Goal: Communication & Community: Share content

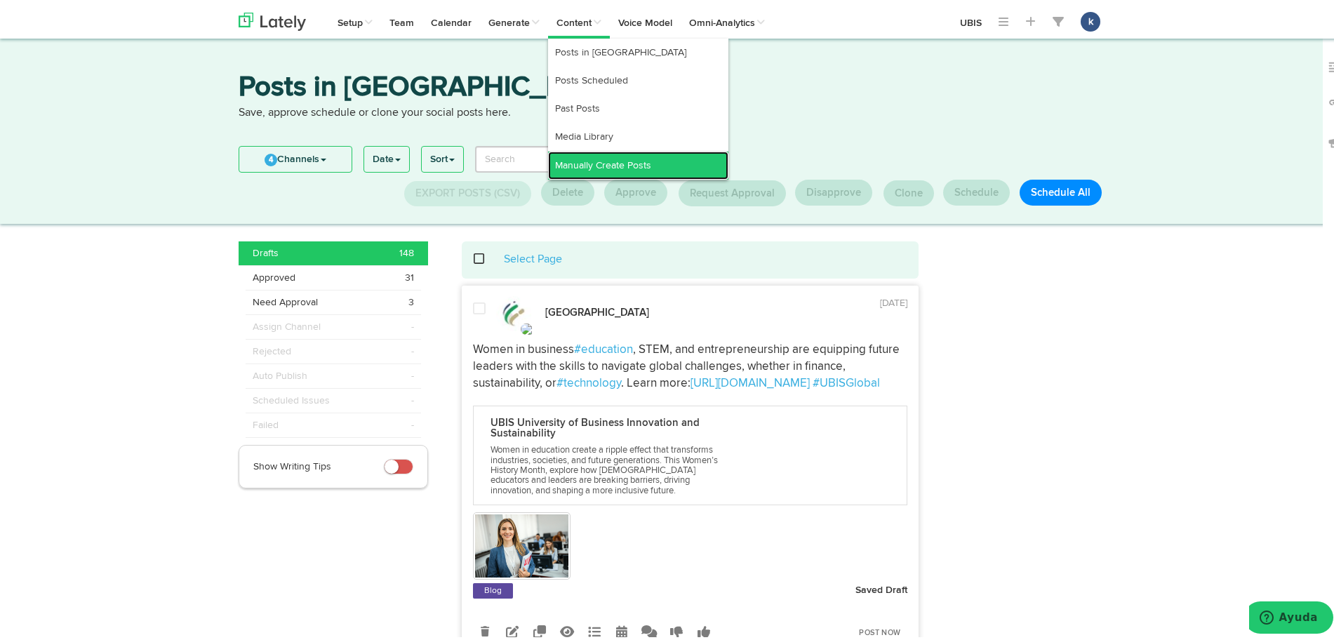
click at [621, 151] on link "Manually Create Posts" at bounding box center [638, 162] width 180 height 28
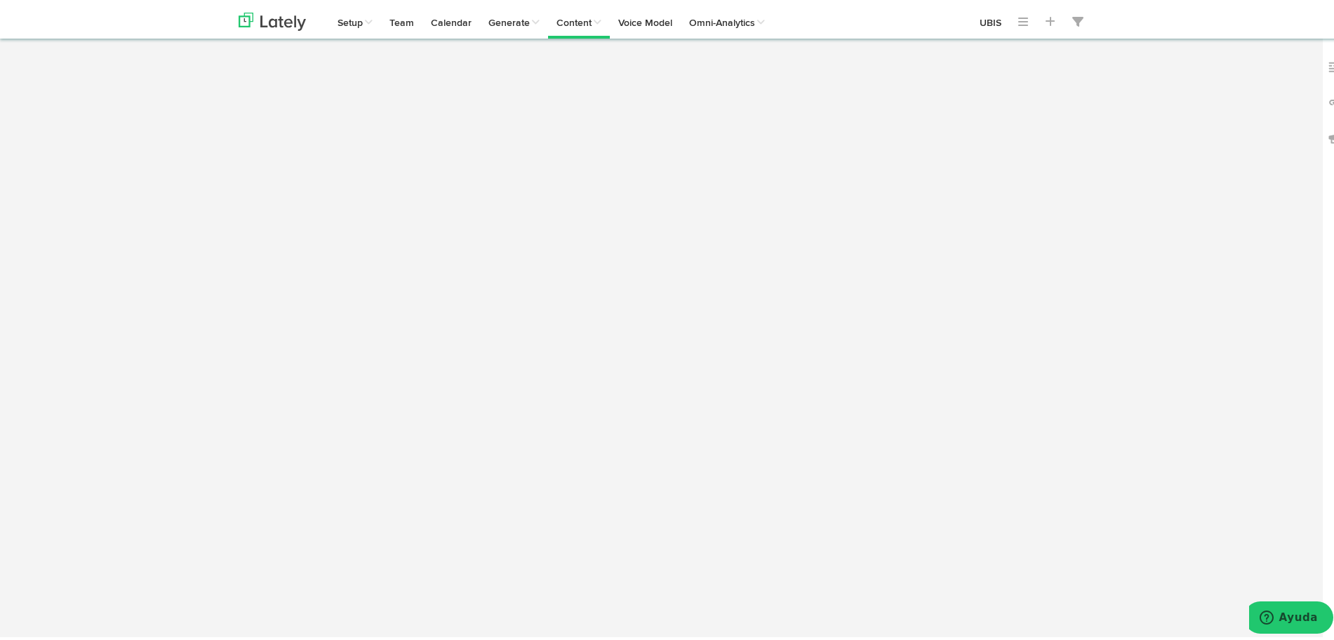
radio input "true"
select select "6"
select select "48"
select select "PM"
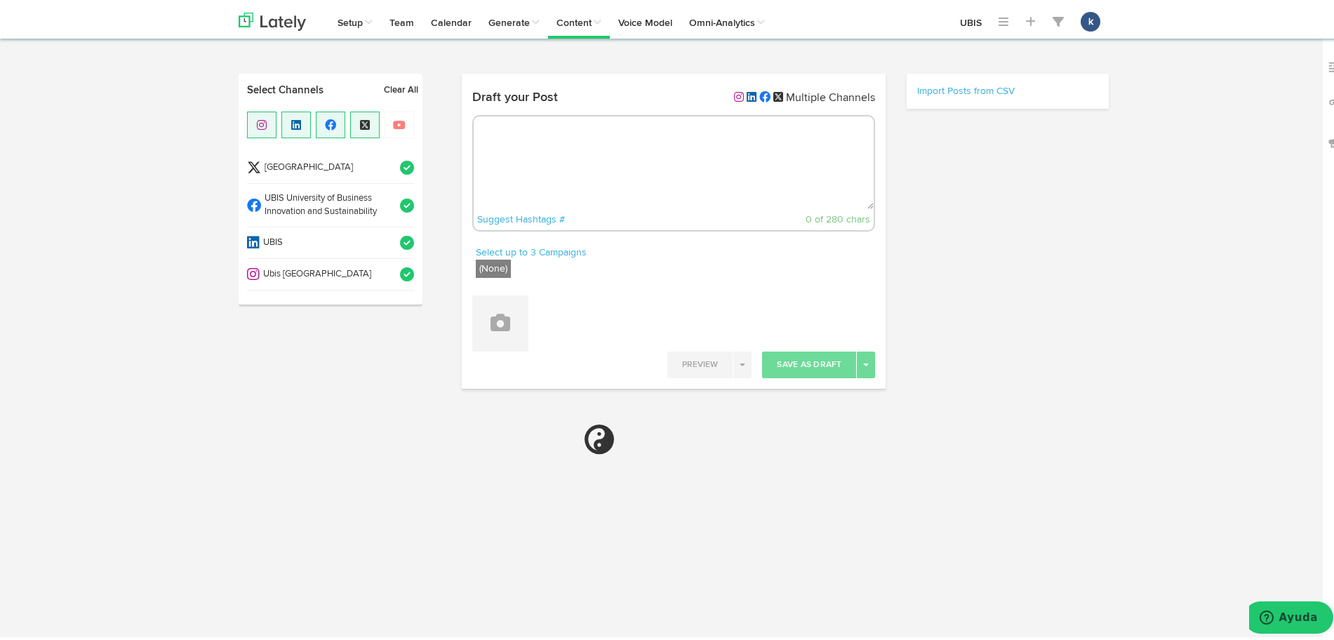
click at [354, 282] on li "Ubis [GEOGRAPHIC_DATA]" at bounding box center [330, 272] width 167 height 32
select select "11"
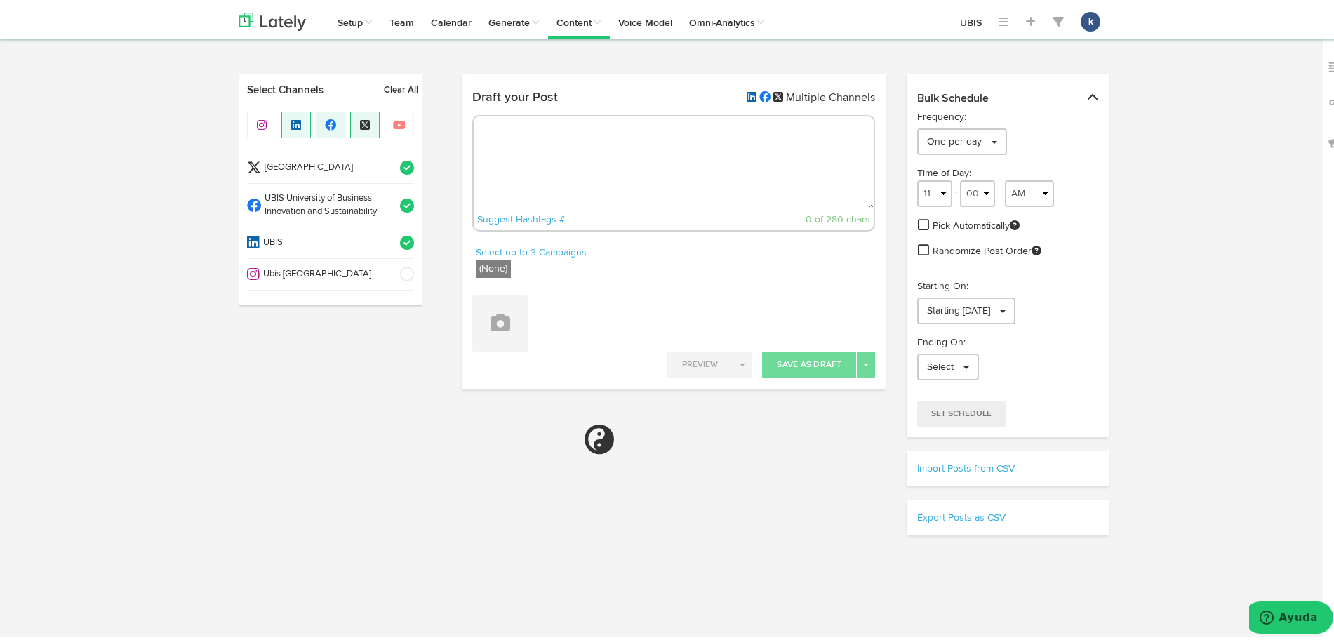
click at [369, 208] on span "UBIS University of Business Innovation and Sustainability" at bounding box center [326, 202] width 130 height 26
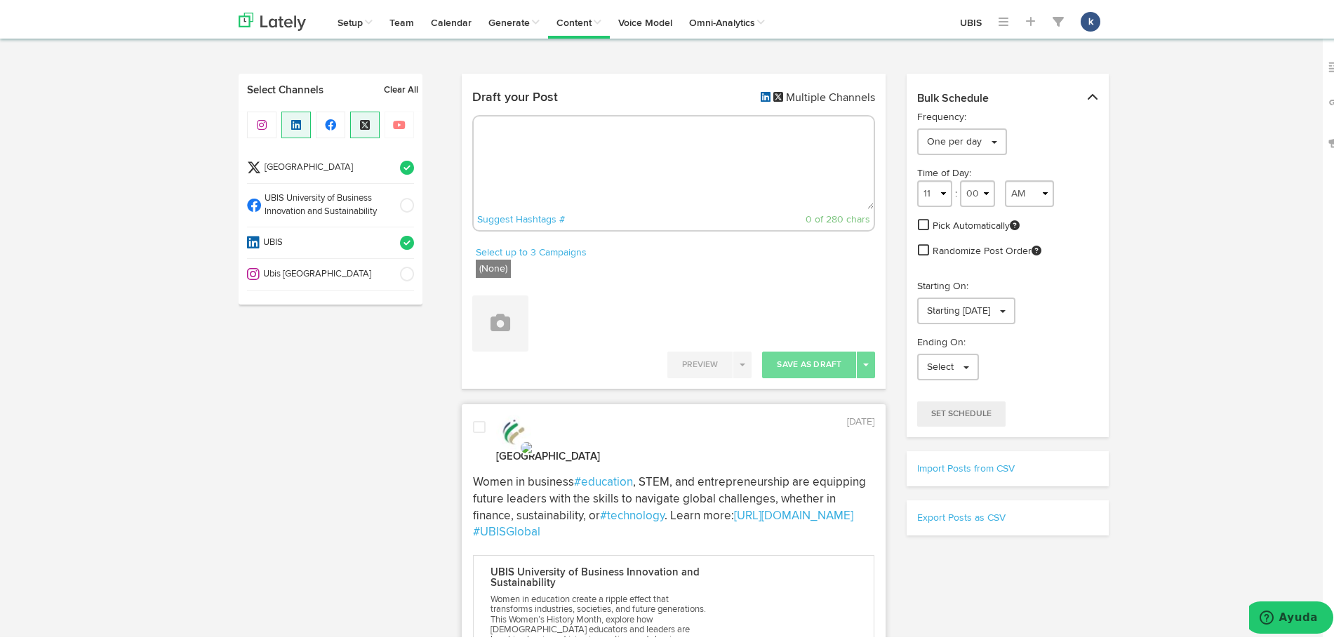
click at [382, 168] on span "[GEOGRAPHIC_DATA]" at bounding box center [326, 164] width 130 height 13
paste textarea "At UBIS, we know that the strength of education lies in its people. Our faculty…"
type textarea "At UBIS, we know that the strength of education lies in its people. Our faculty…"
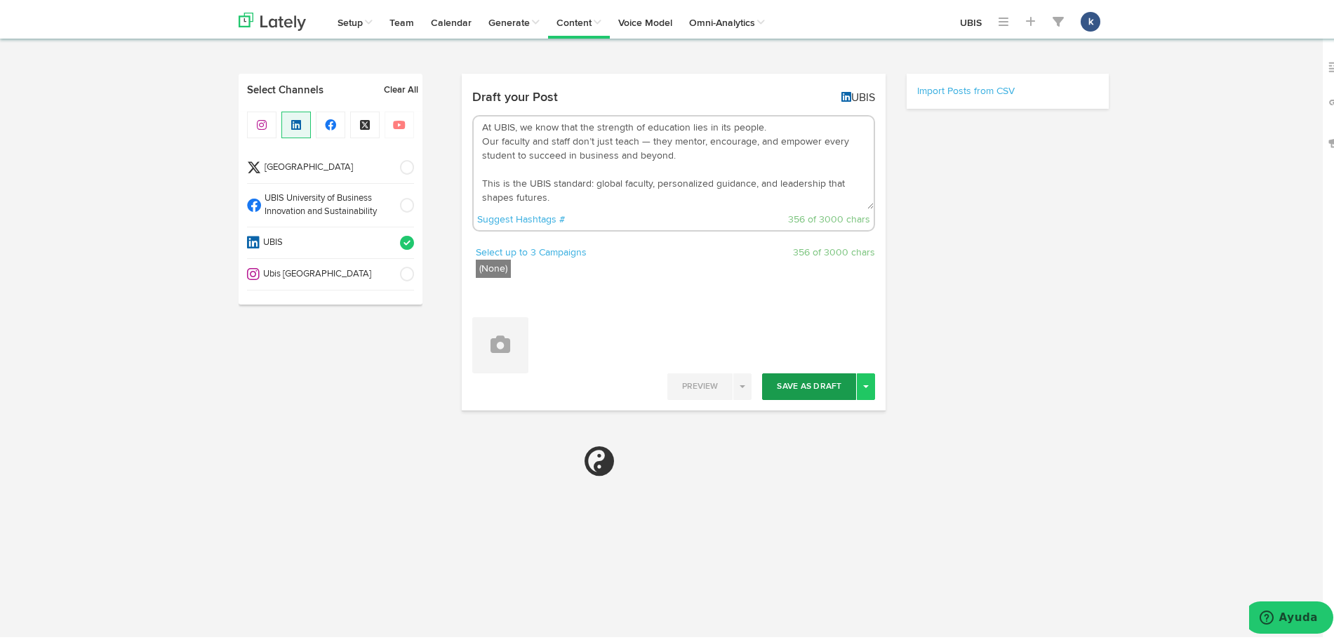
scroll to position [22, 0]
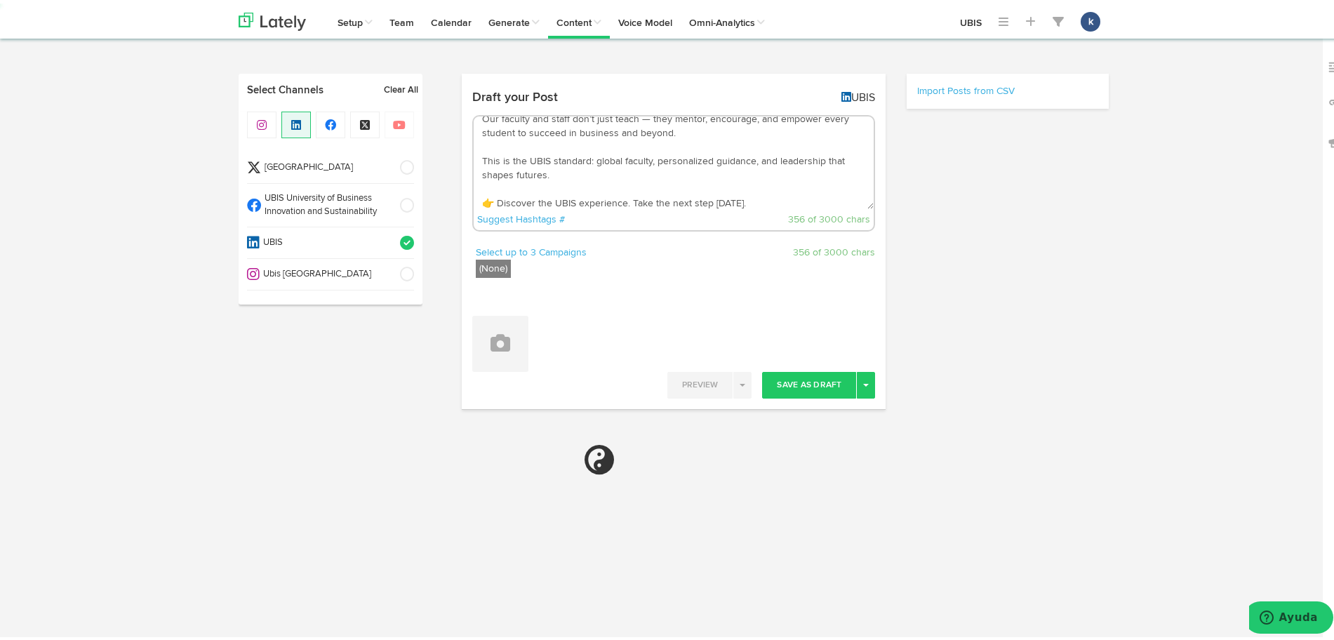
select select "11"
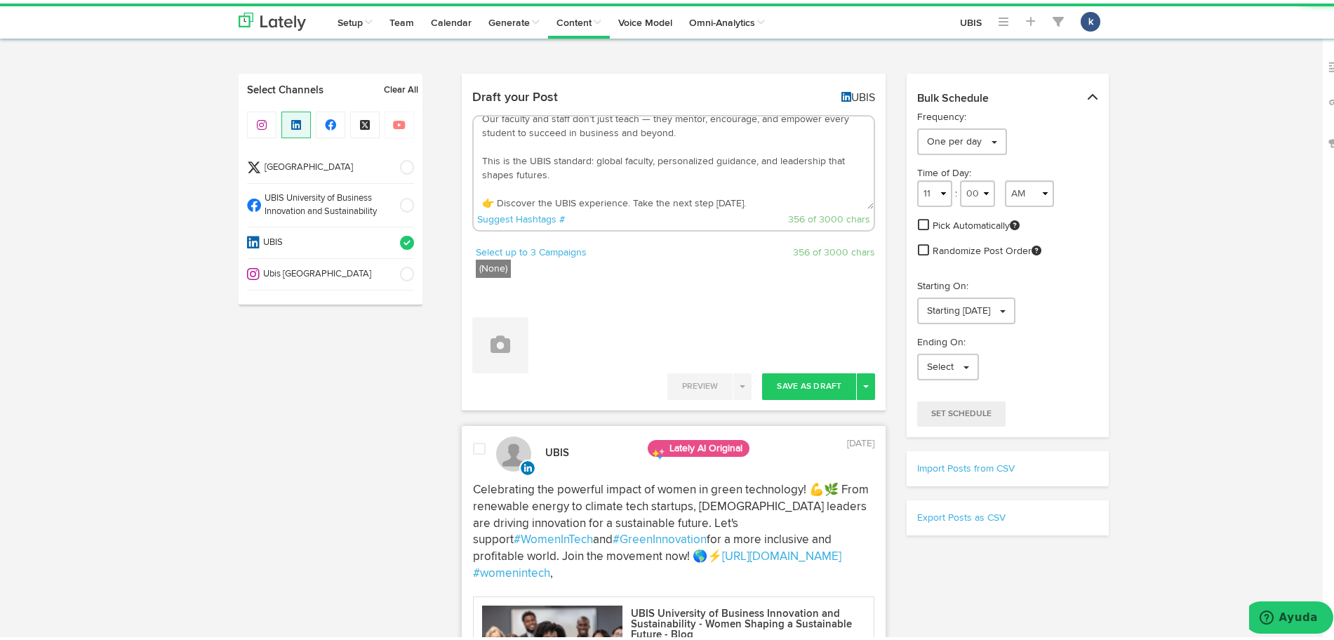
scroll to position [0, 0]
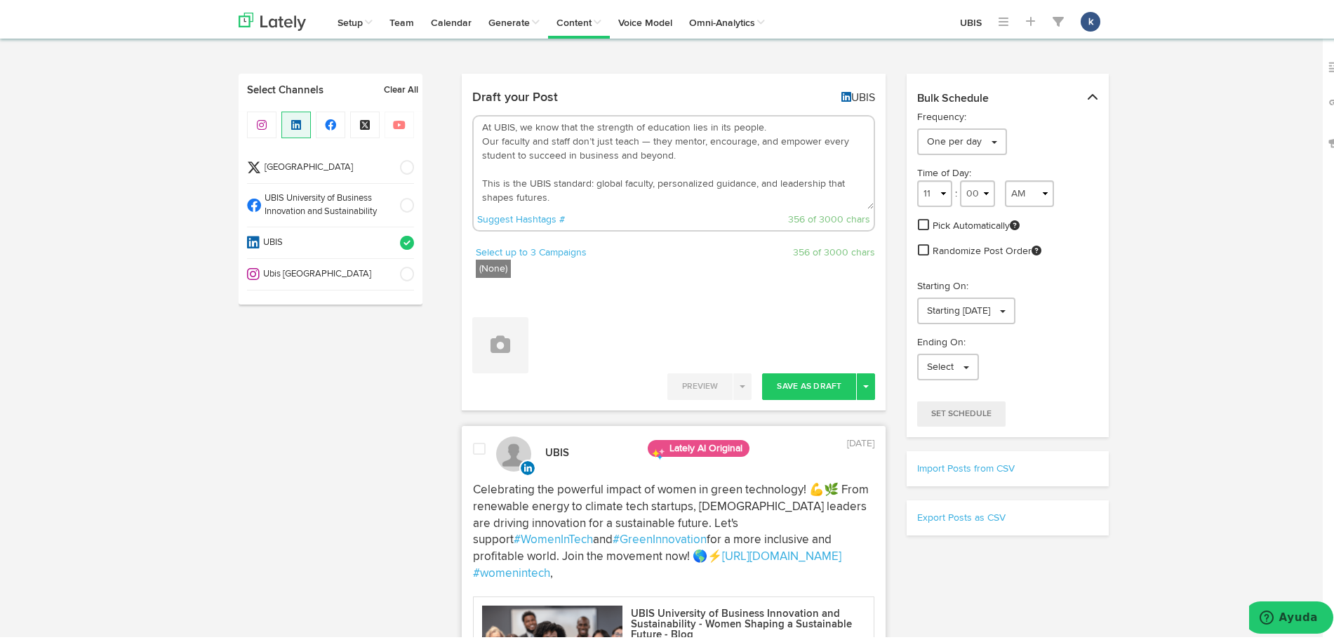
click at [640, 140] on textarea "At UBIS, we know that the strength of education lies in its people. Our faculty…" at bounding box center [674, 159] width 401 height 93
click at [716, 149] on textarea "At UBIS, we know that the strength of education lies in its people. Our faculty…" at bounding box center [674, 159] width 401 height 93
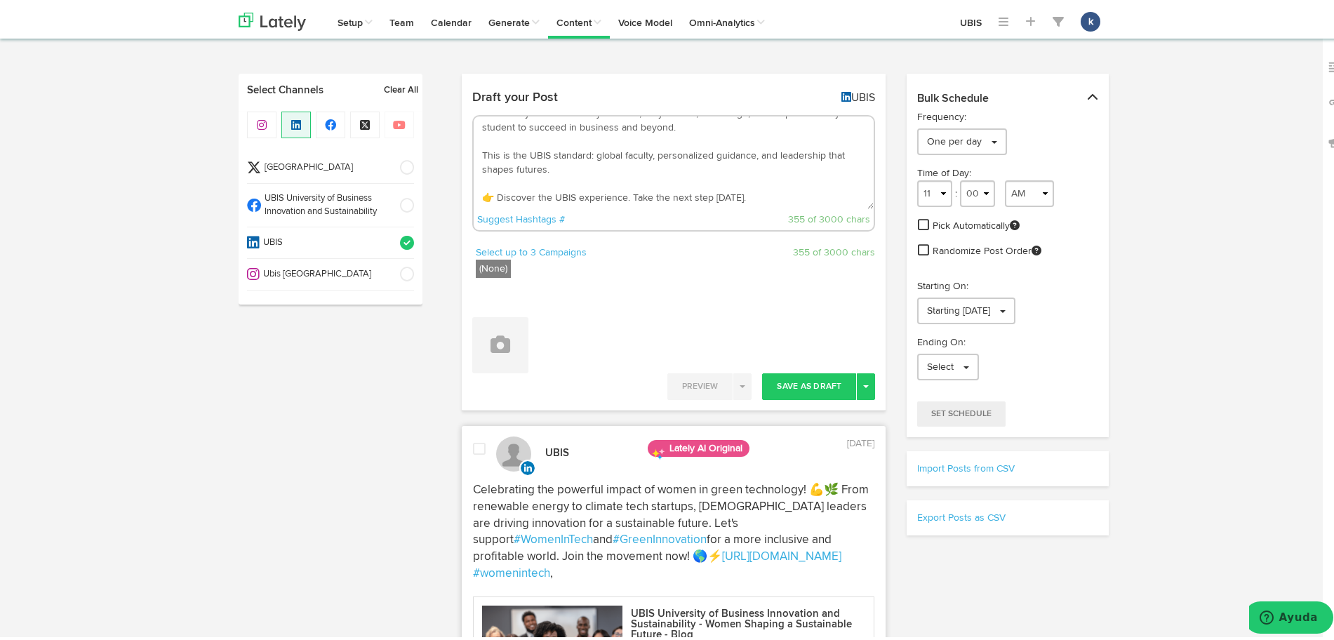
click at [788, 190] on textarea "At UBIS, we know that the strength of education lies in its people. Our faculty…" at bounding box center [674, 159] width 401 height 93
paste textarea "[URL][DOMAIN_NAME]"
type textarea "At UBIS, we know that the strength of education lies in its people. Our faculty…"
click at [536, 235] on div "Draft your Post UBIS At UBIS, we know that the strength of education lies in it…" at bounding box center [674, 161] width 425 height 161
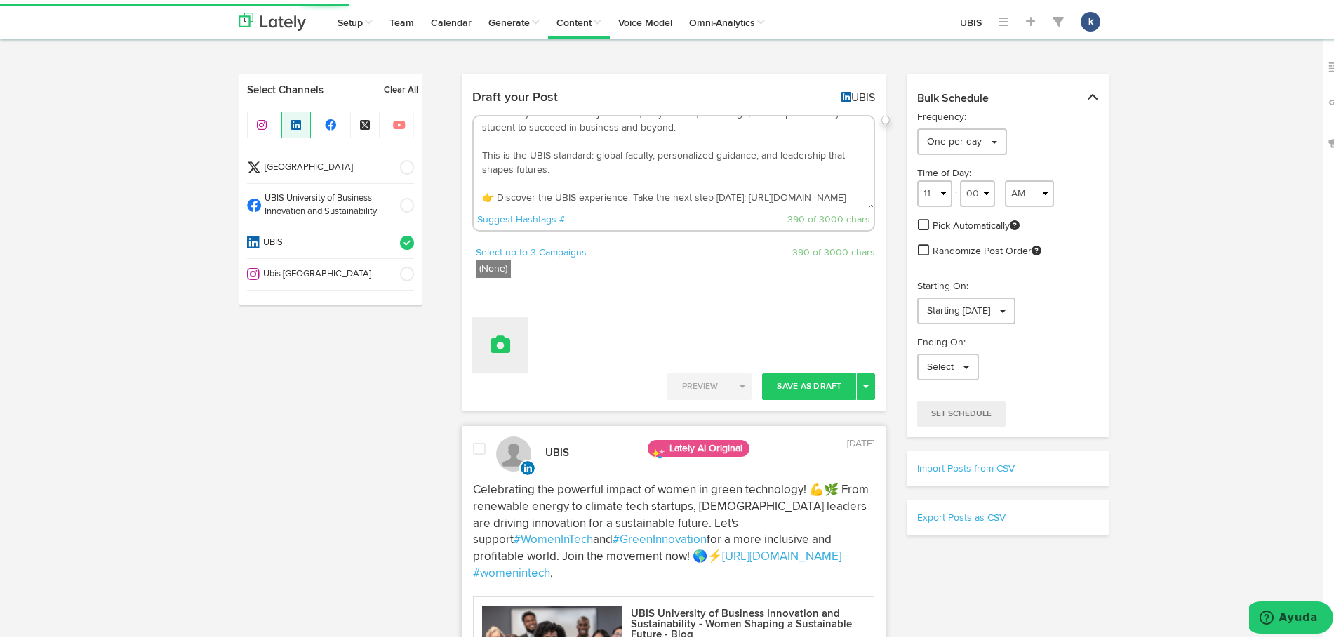
click at [503, 334] on icon at bounding box center [501, 341] width 20 height 20
drag, startPoint x: 533, startPoint y: 390, endPoint x: 533, endPoint y: 435, distance: 44.9
click at [533, 443] on ul "Attach Images from Lately Attach Videos from Lately Upload Images" at bounding box center [539, 411] width 134 height 76
click at [491, 347] on icon at bounding box center [501, 341] width 20 height 20
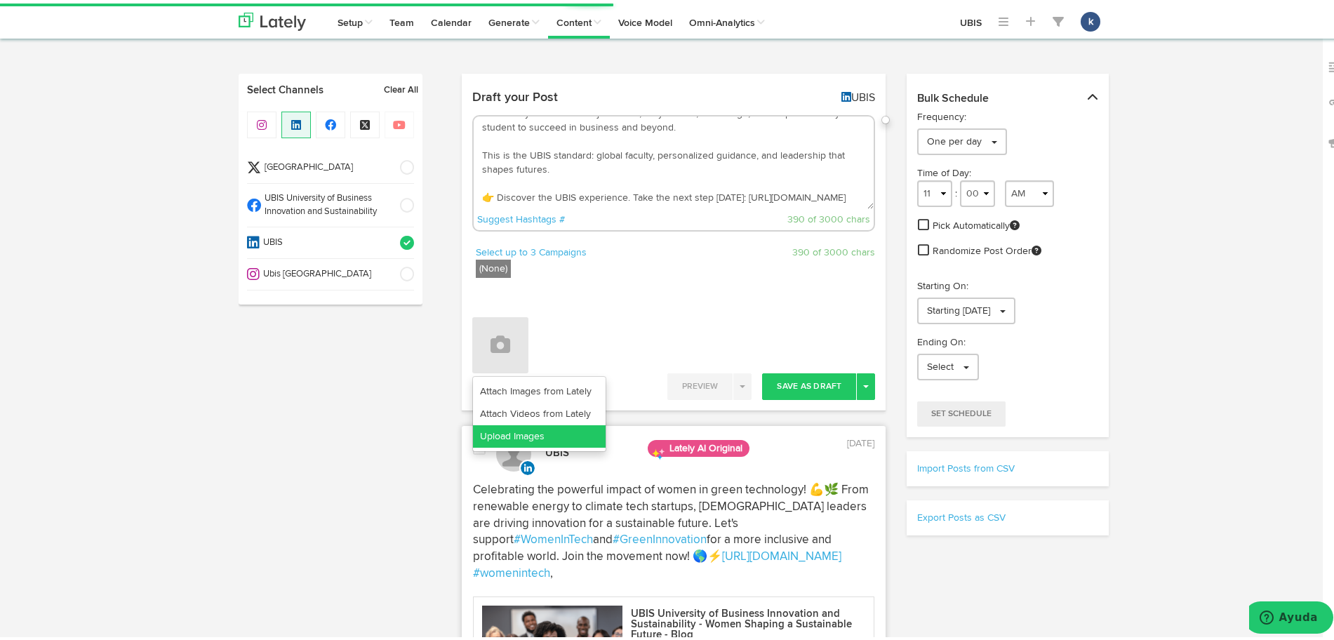
click at [552, 432] on link "Upload Images" at bounding box center [539, 433] width 133 height 22
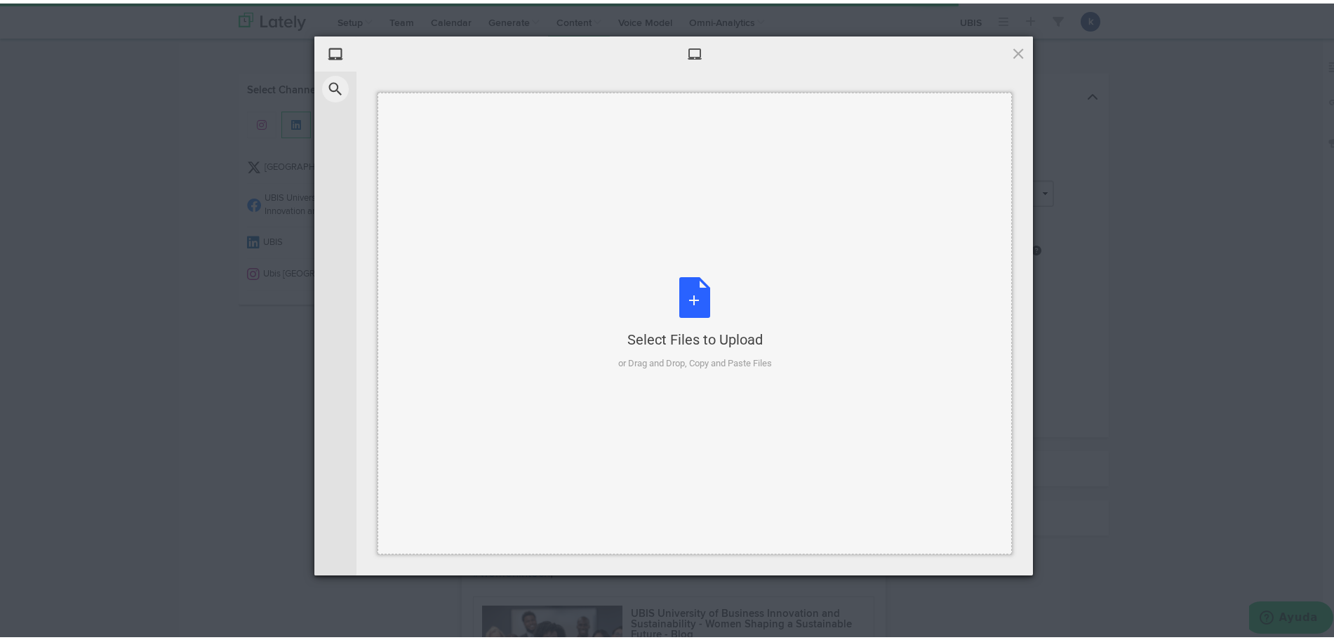
click at [815, 317] on div "Select Files to Upload or Drag and Drop, Copy and Paste Files" at bounding box center [695, 320] width 635 height 462
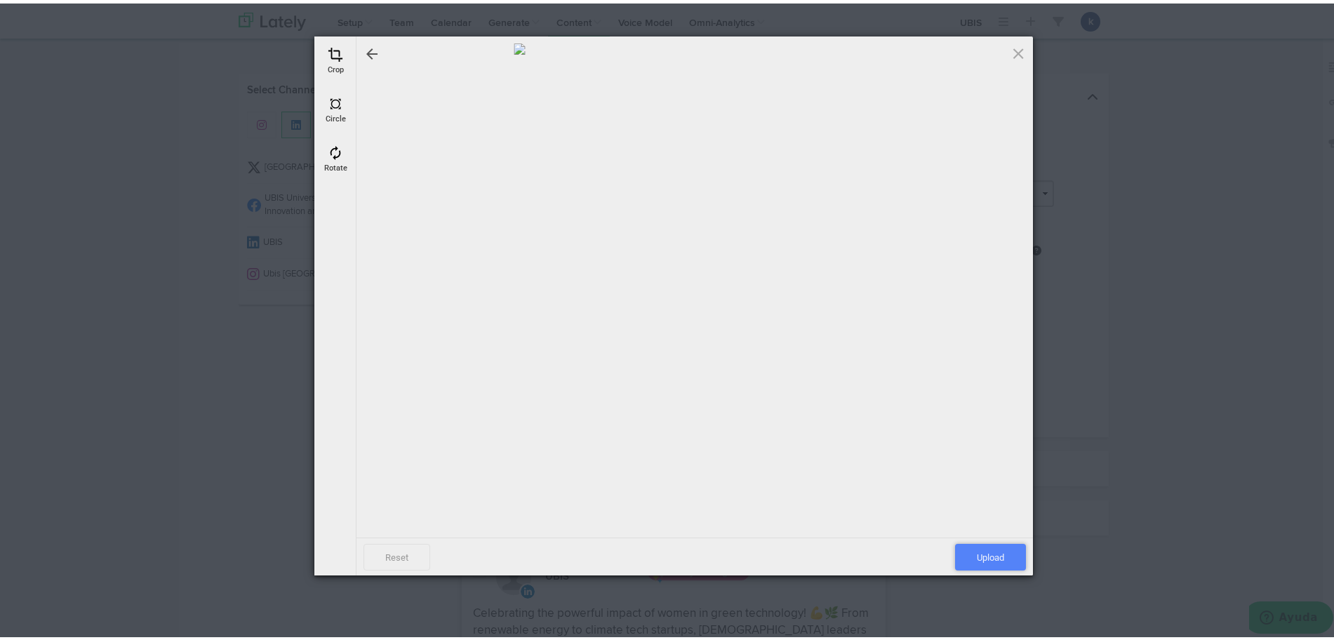
click at [980, 561] on span "Upload" at bounding box center [990, 554] width 71 height 27
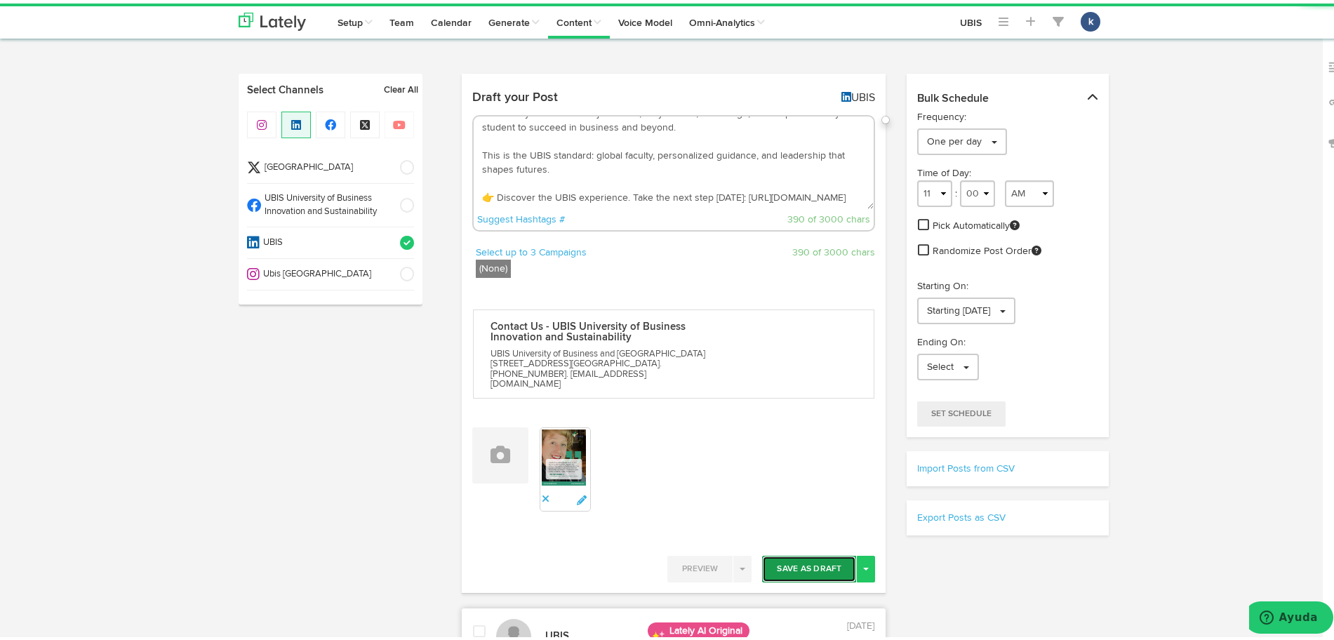
click at [784, 552] on button "Save As Draft" at bounding box center [809, 565] width 94 height 27
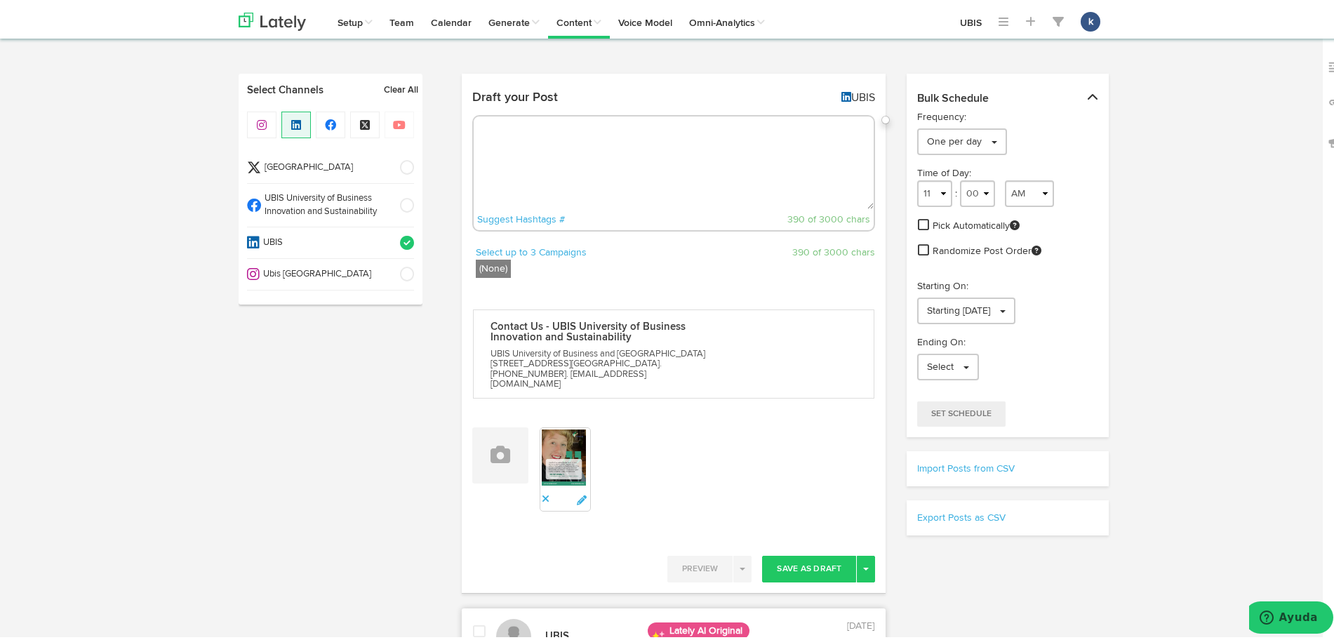
scroll to position [0, 0]
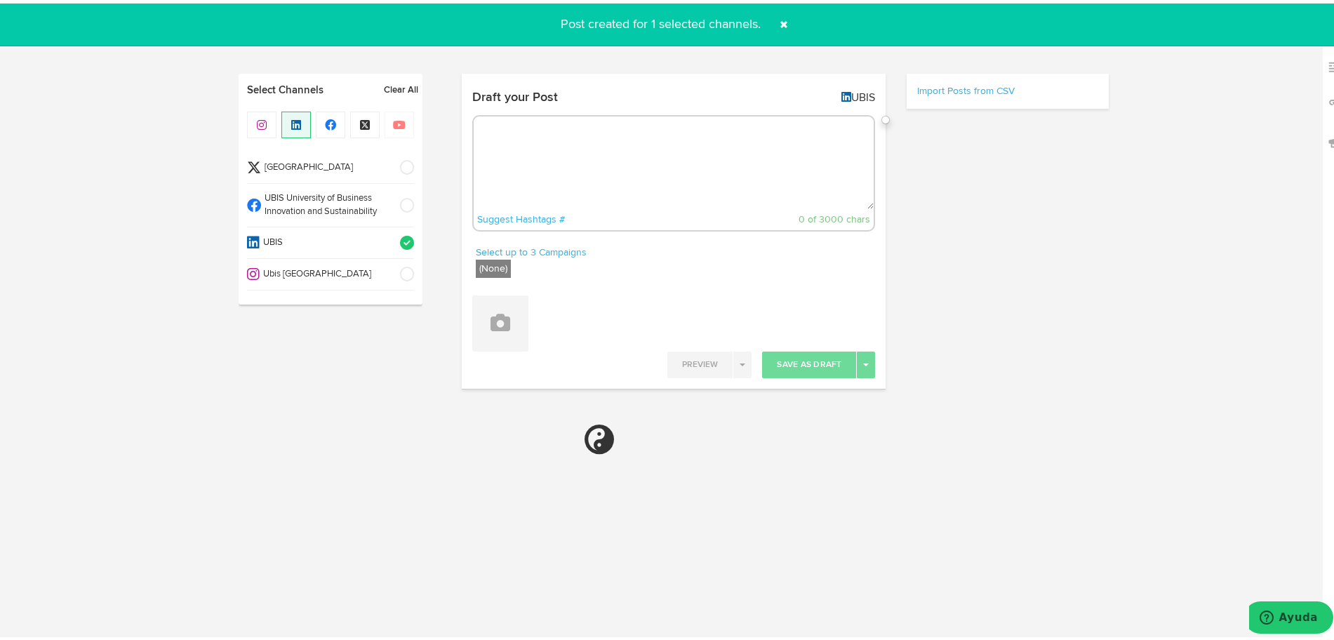
select select "11"
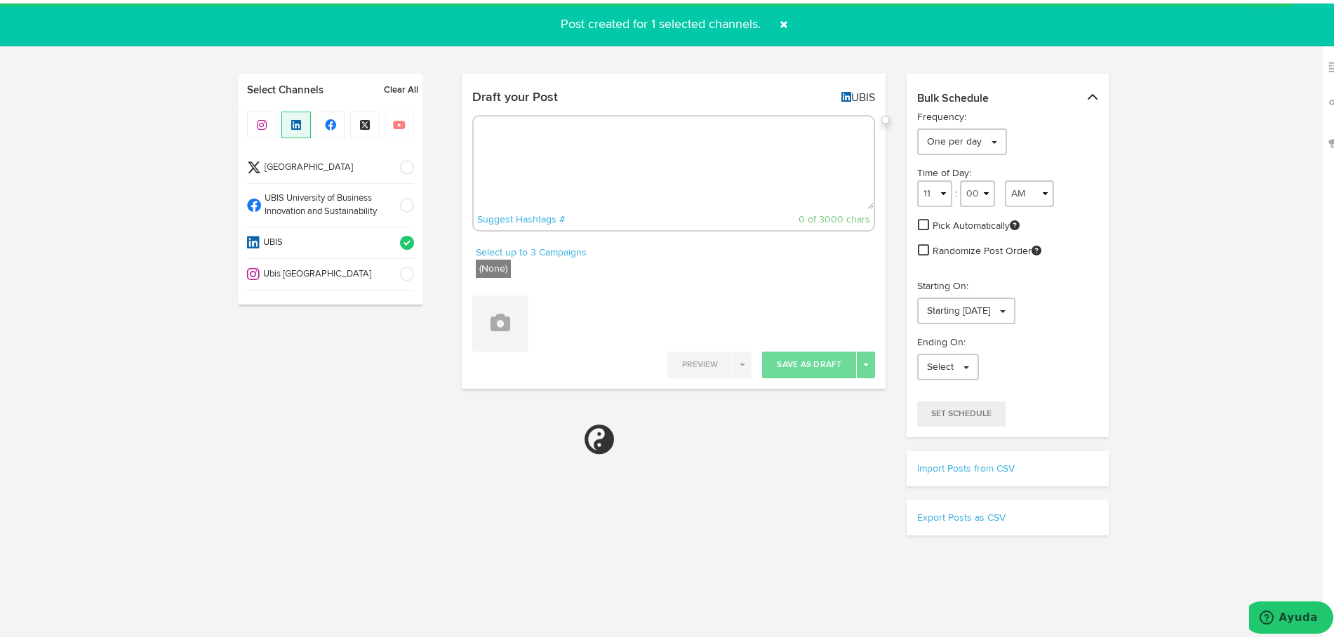
click at [354, 217] on li "UBIS University of Business Innovation and Sustainability" at bounding box center [330, 202] width 167 height 44
click at [352, 241] on span "UBIS" at bounding box center [325, 239] width 131 height 13
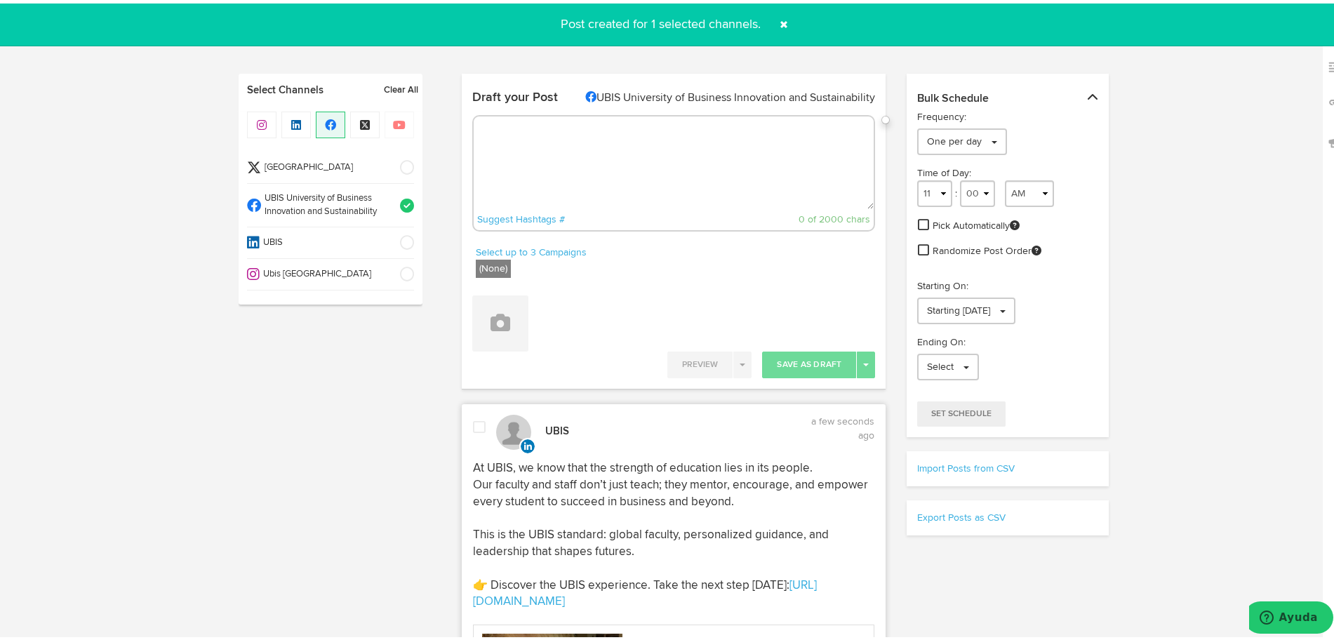
select select "11"
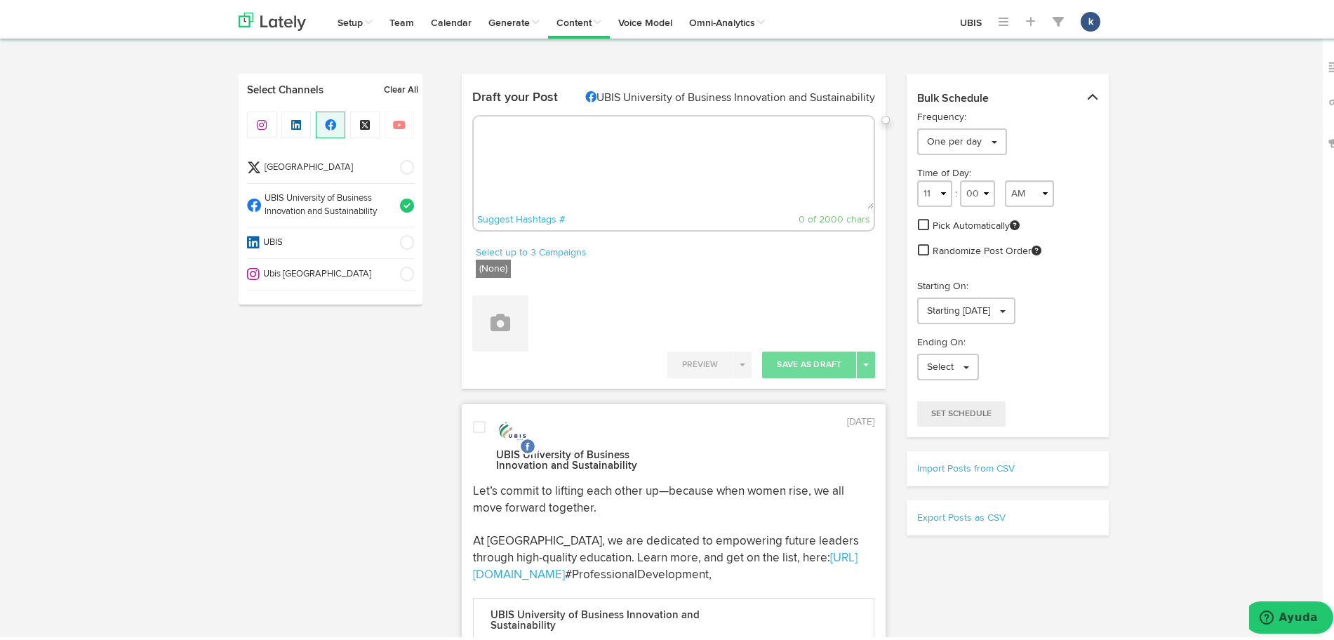
paste textarea "🌍 At UBIS, education is built on people. Our faculty and team are more than exp…"
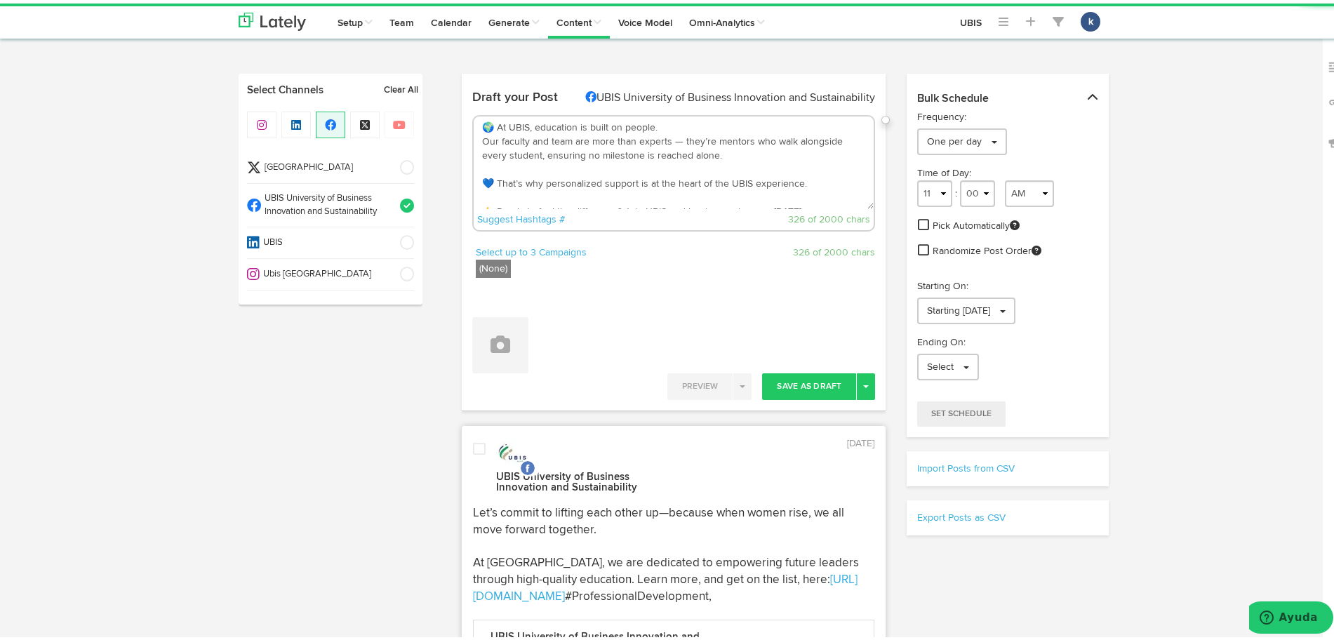
click at [674, 139] on textarea "🌍 At UBIS, education is built on people. Our faculty and team are more than exp…" at bounding box center [674, 159] width 401 height 93
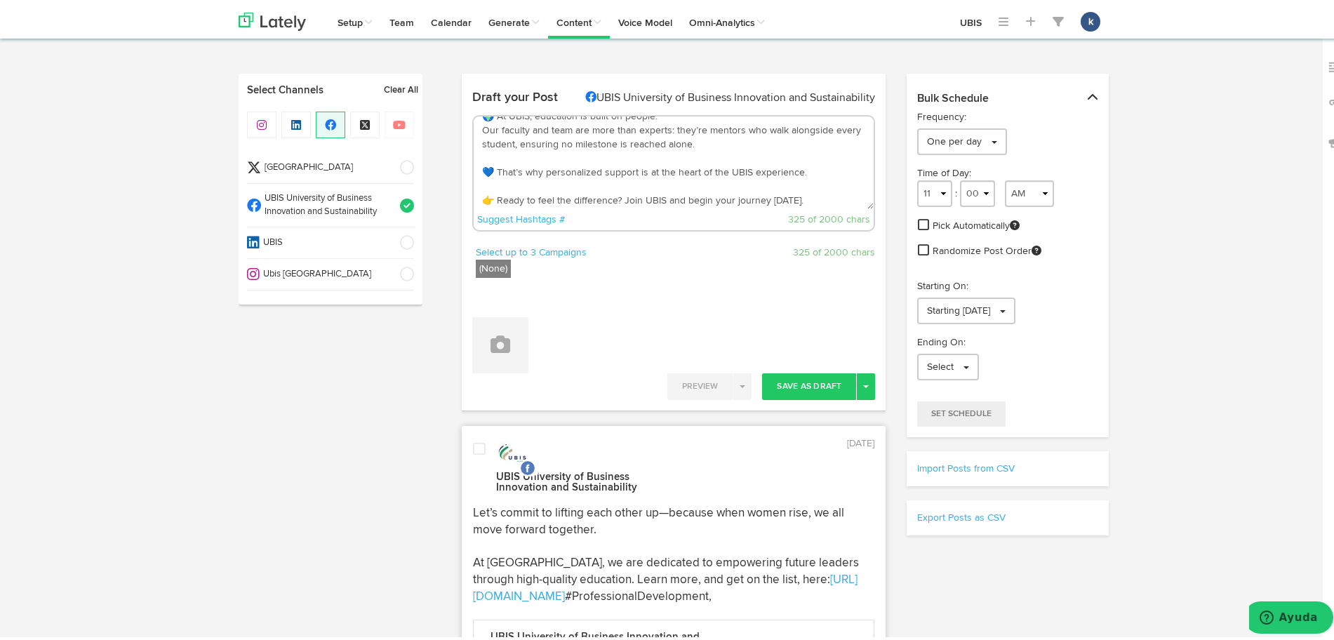
scroll to position [14, 0]
click at [491, 322] on button at bounding box center [500, 342] width 56 height 56
click at [524, 380] on link "Attach Images from Lately" at bounding box center [539, 388] width 133 height 22
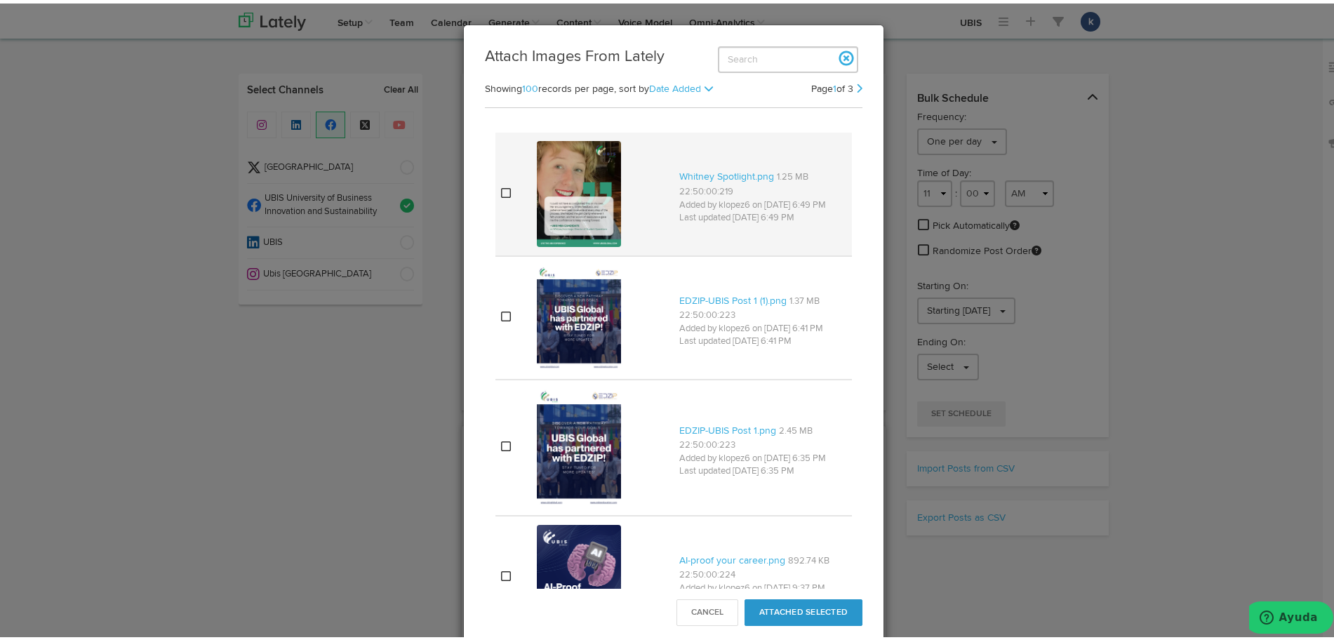
click at [600, 191] on img at bounding box center [579, 190] width 84 height 105
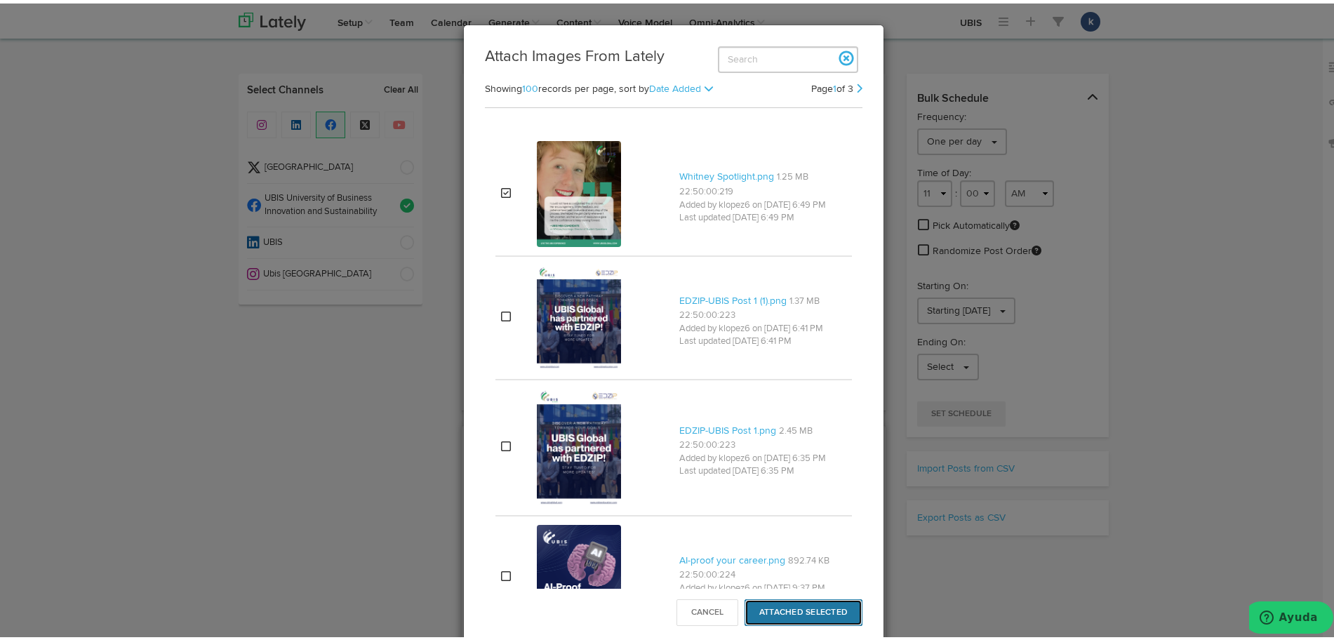
click at [838, 610] on button "Attached Selected" at bounding box center [804, 609] width 118 height 27
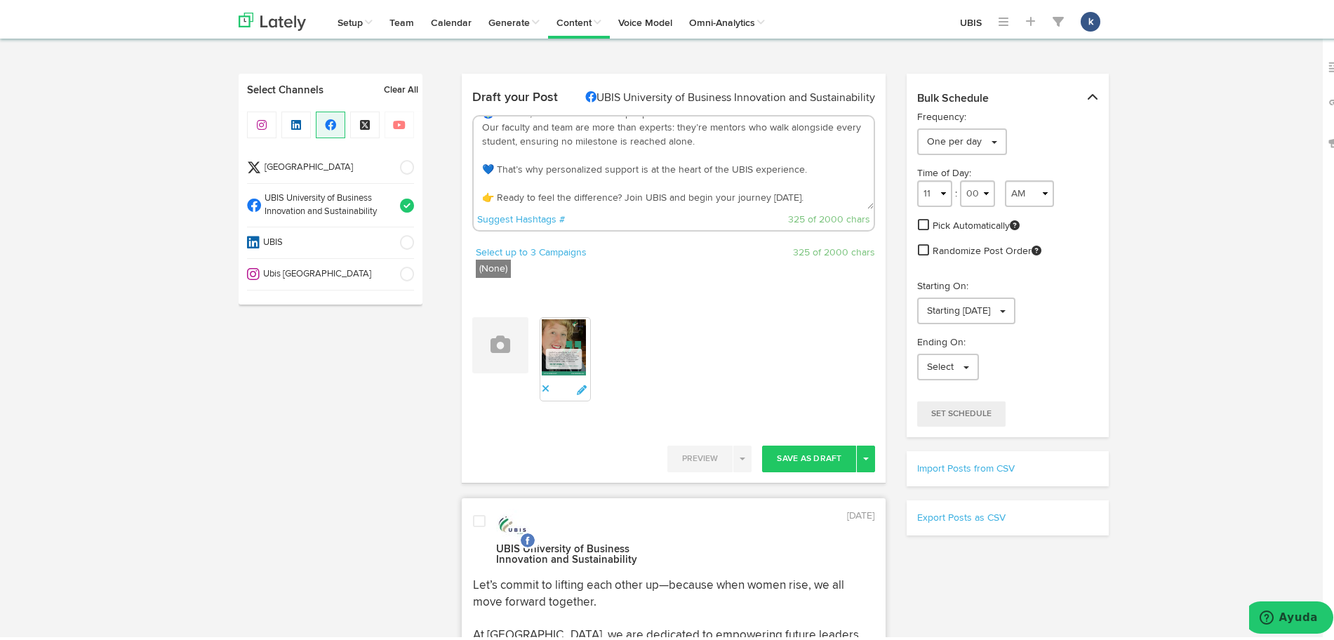
click at [809, 195] on textarea "🌍 At UBIS, education is built on people. Our faculty and team are more than exp…" at bounding box center [674, 159] width 401 height 93
paste textarea "[URL][DOMAIN_NAME]"
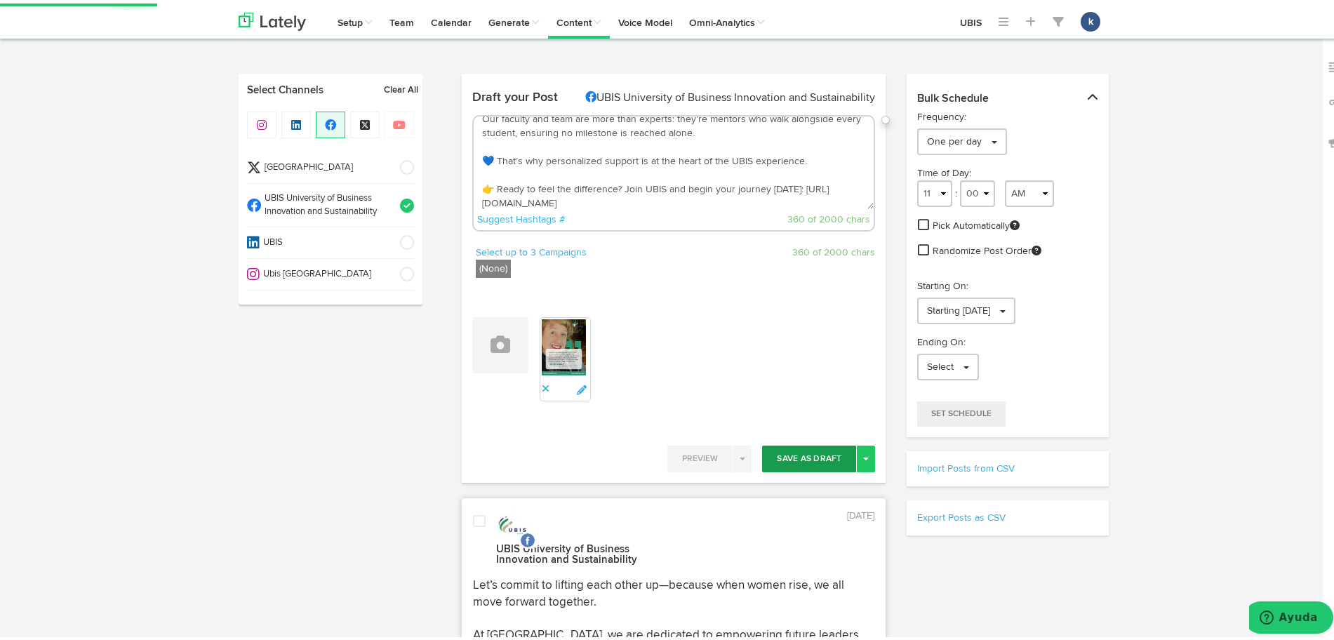
type textarea "🌍 At UBIS, education is built on people. Our faculty and team are more than exp…"
click at [791, 458] on button "Save As Draft" at bounding box center [809, 455] width 94 height 27
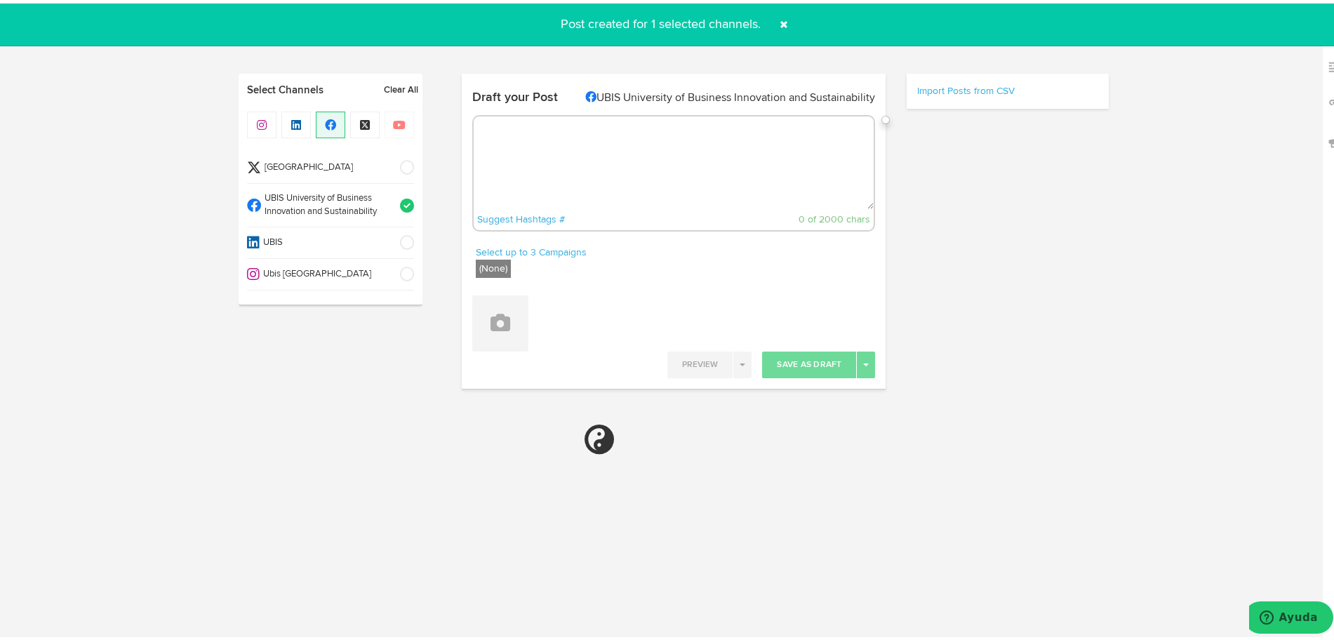
scroll to position [0, 0]
click at [348, 274] on span "Ubis [GEOGRAPHIC_DATA]" at bounding box center [325, 271] width 131 height 13
select select "11"
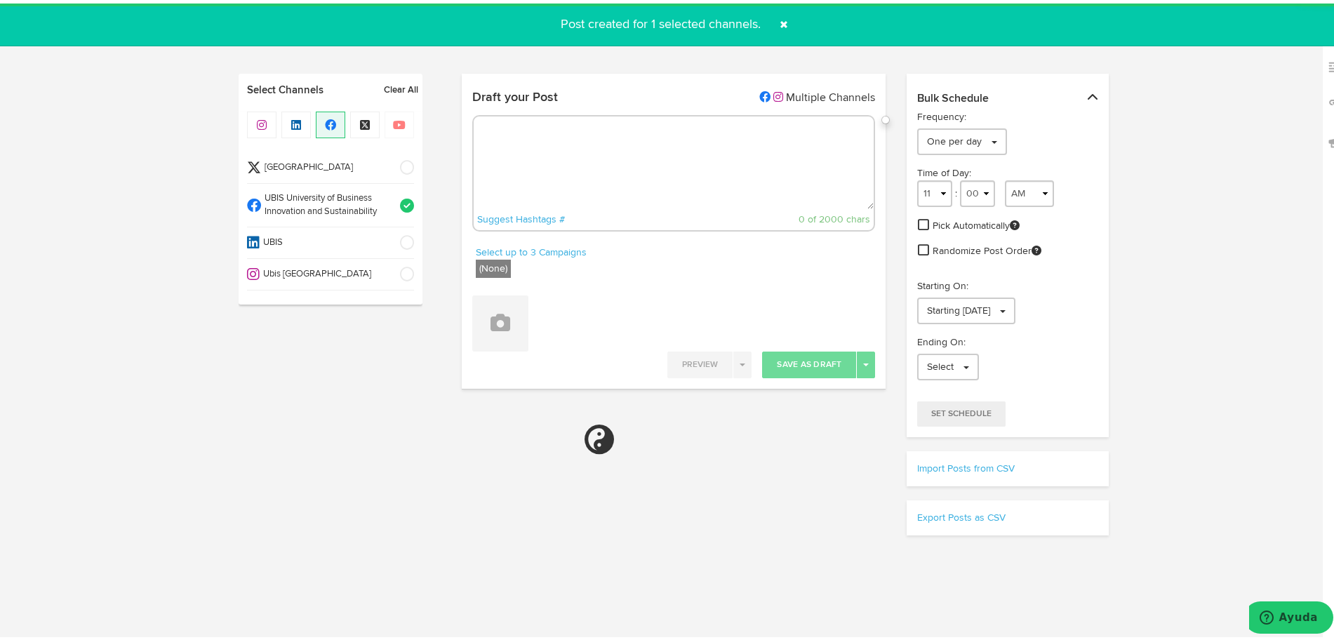
click at [380, 202] on span "UBIS University of Business Innovation and Sustainability" at bounding box center [326, 202] width 130 height 26
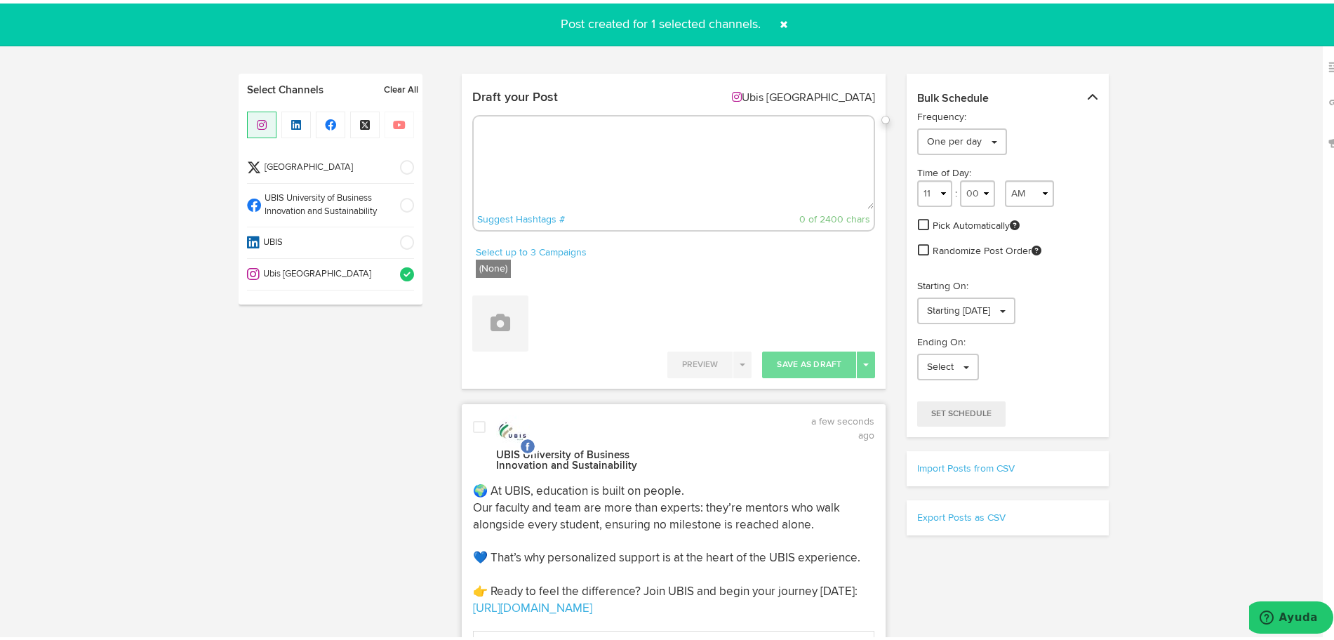
select select "11"
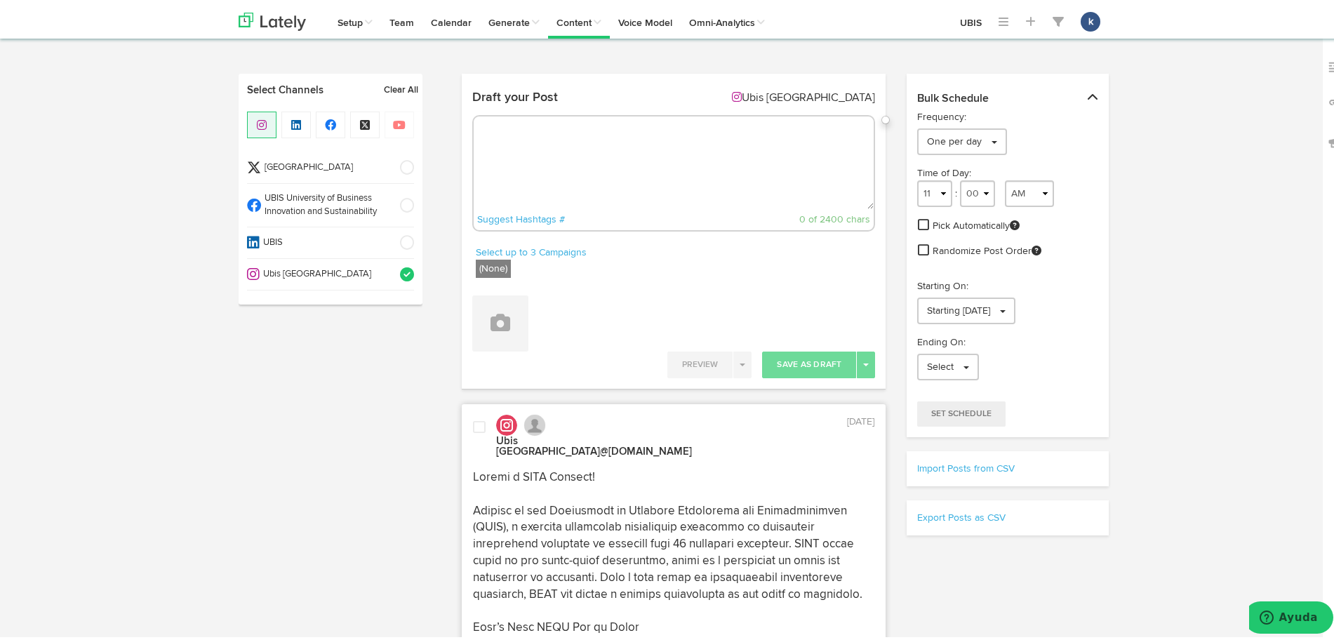
click at [553, 167] on textarea at bounding box center [674, 159] width 401 height 93
paste textarea "✨ What makes UBIS different? Not just world-class programs — but a team that gu…"
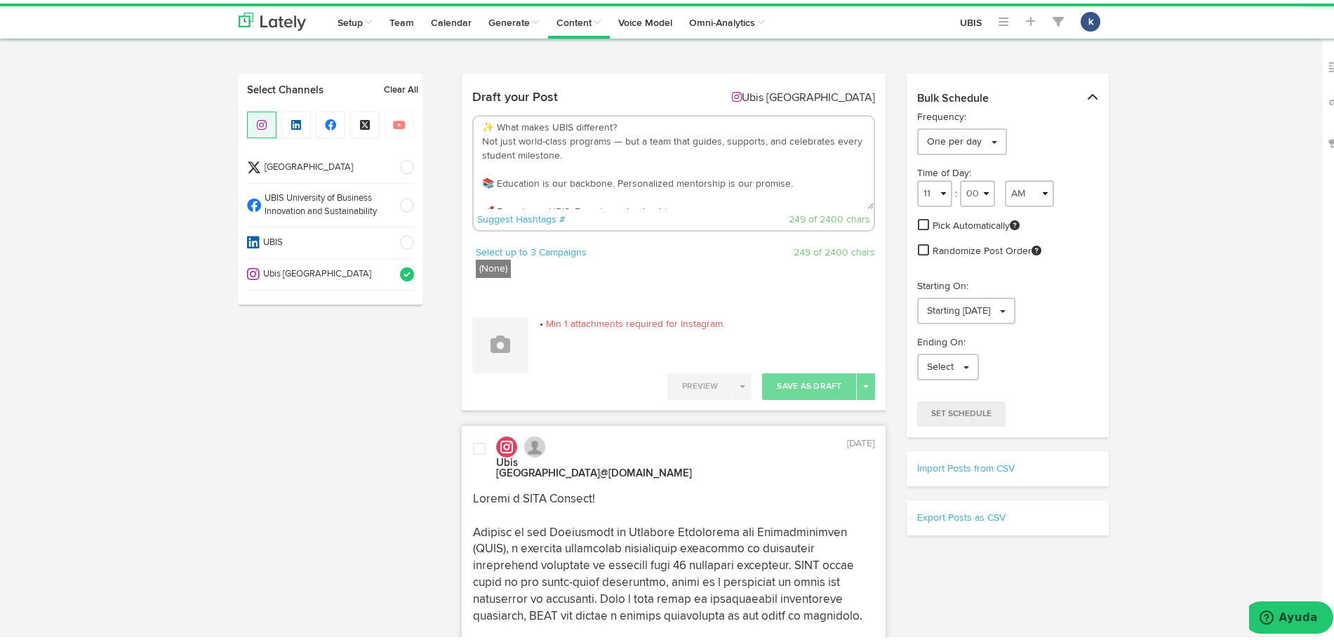
click at [616, 138] on textarea "✨ What makes UBIS different? Not just world-class programs — but a team that gu…" at bounding box center [674, 159] width 401 height 93
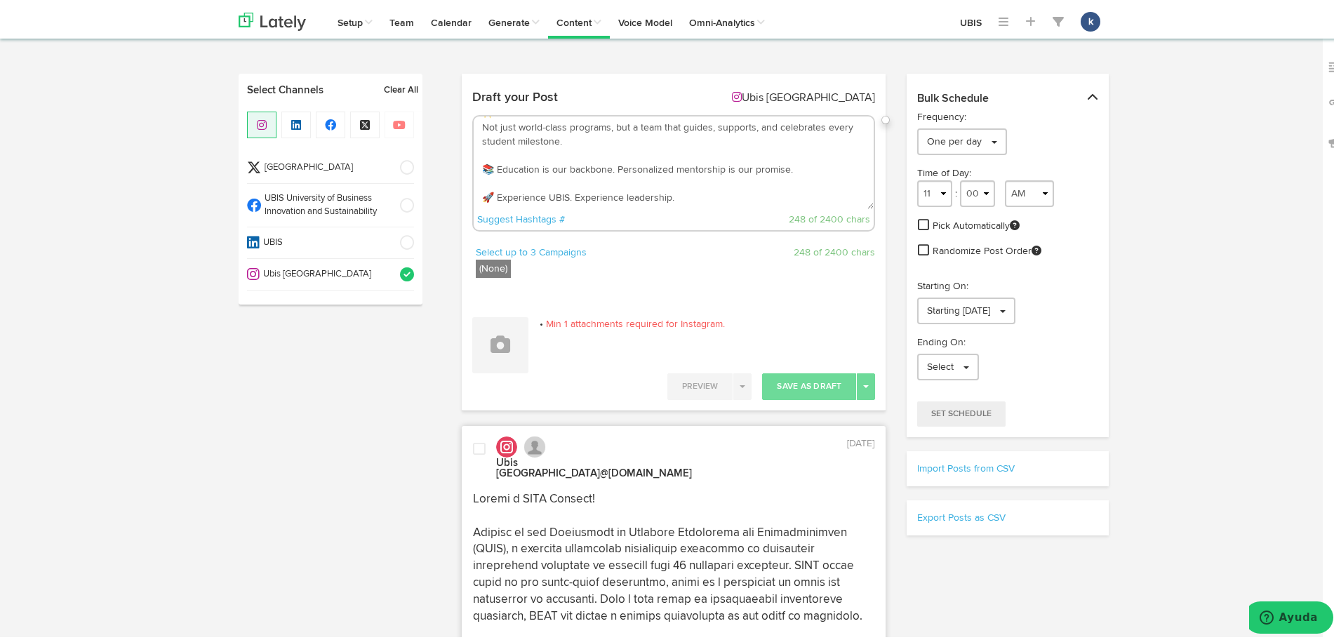
drag, startPoint x: 800, startPoint y: 161, endPoint x: 491, endPoint y: 168, distance: 309.0
click at [491, 168] on textarea "✨ What makes UBIS different? Not just world-class programs, but a team that gui…" at bounding box center [674, 159] width 401 height 93
paste textarea "foundation. Personalized mentorship is at our cor"
click at [731, 198] on textarea "✨ What makes UBIS different? Not just world-class programs, but a team that gui…" at bounding box center [674, 159] width 401 height 93
type textarea "✨ What makes UBIS different? Not just world-class programs, but a team that gui…"
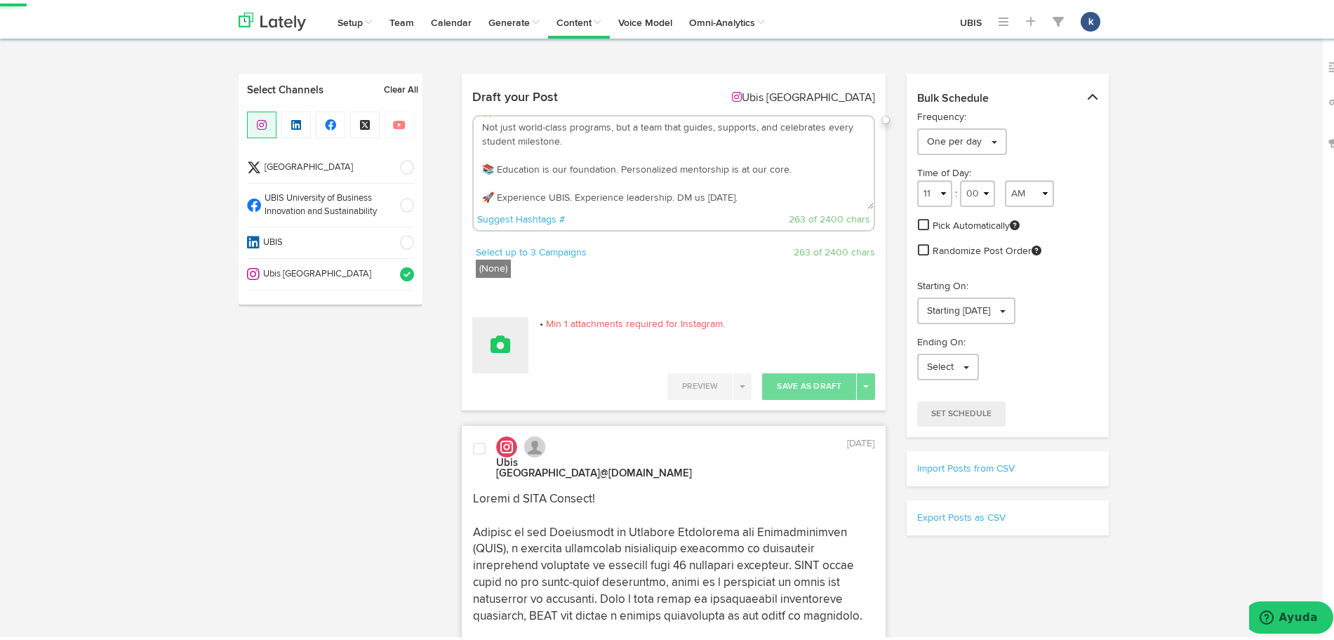
click at [505, 357] on button at bounding box center [500, 342] width 56 height 56
click at [569, 393] on link "Attach Images from Lately" at bounding box center [539, 388] width 133 height 22
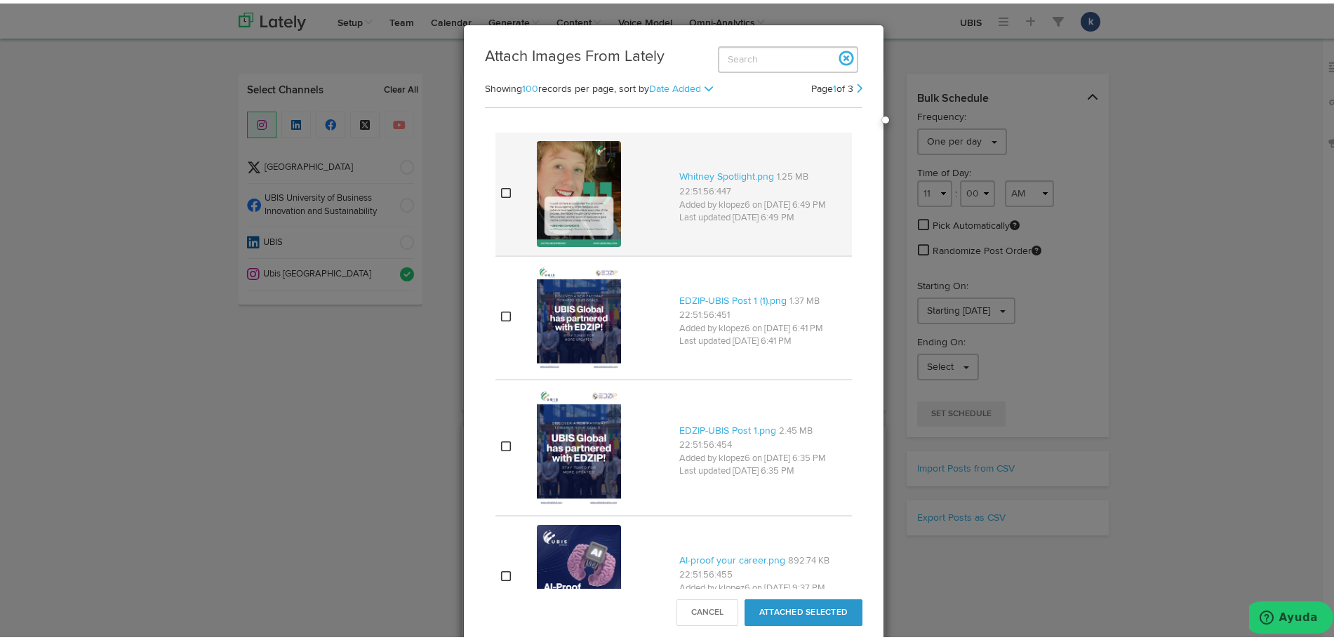
click at [659, 180] on td at bounding box center [602, 190] width 143 height 123
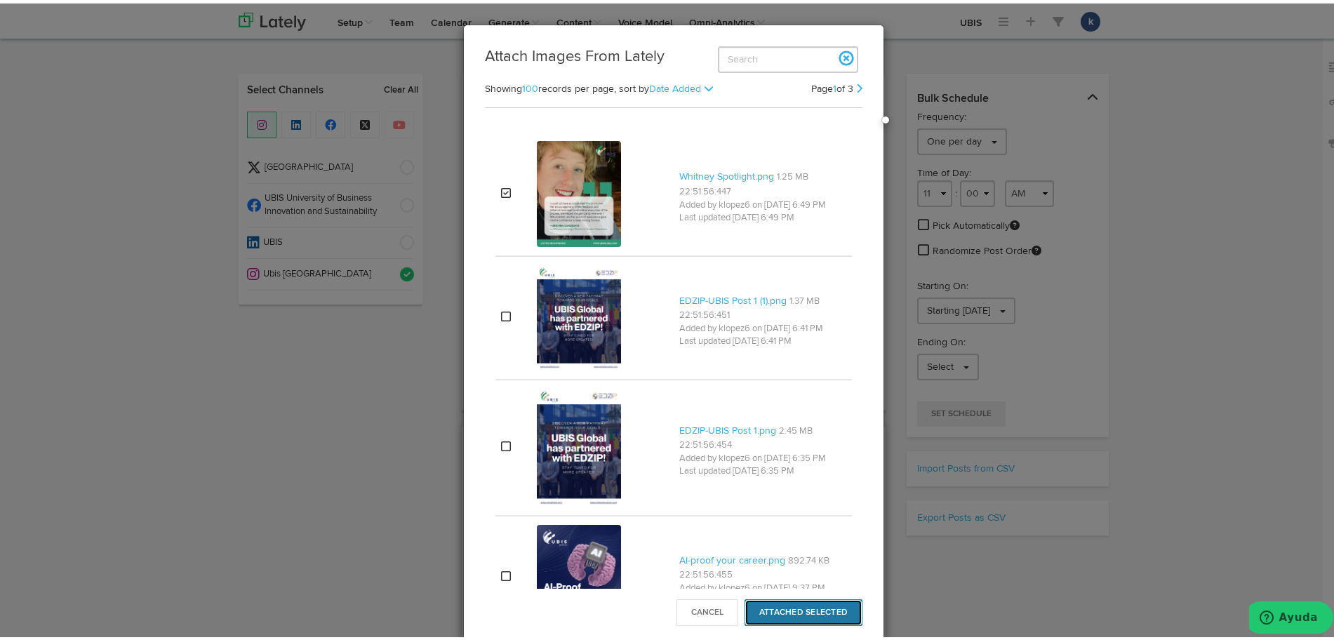
click at [770, 608] on button "Attached Selected" at bounding box center [804, 609] width 118 height 27
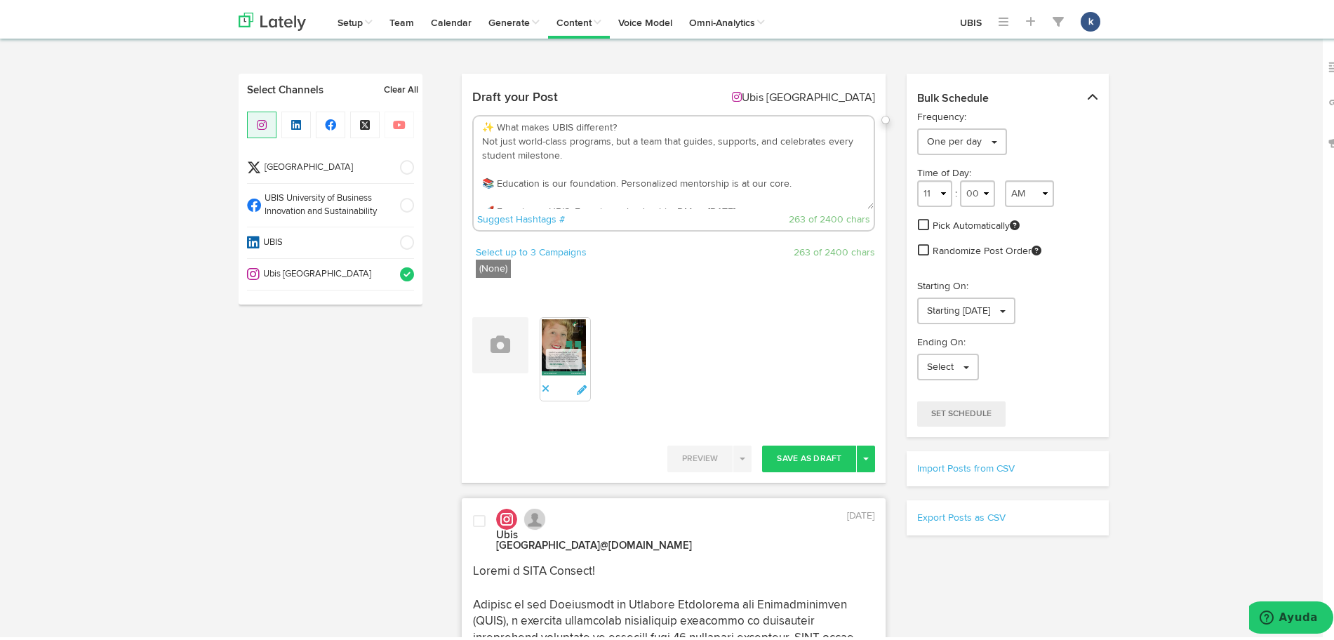
scroll to position [14, 0]
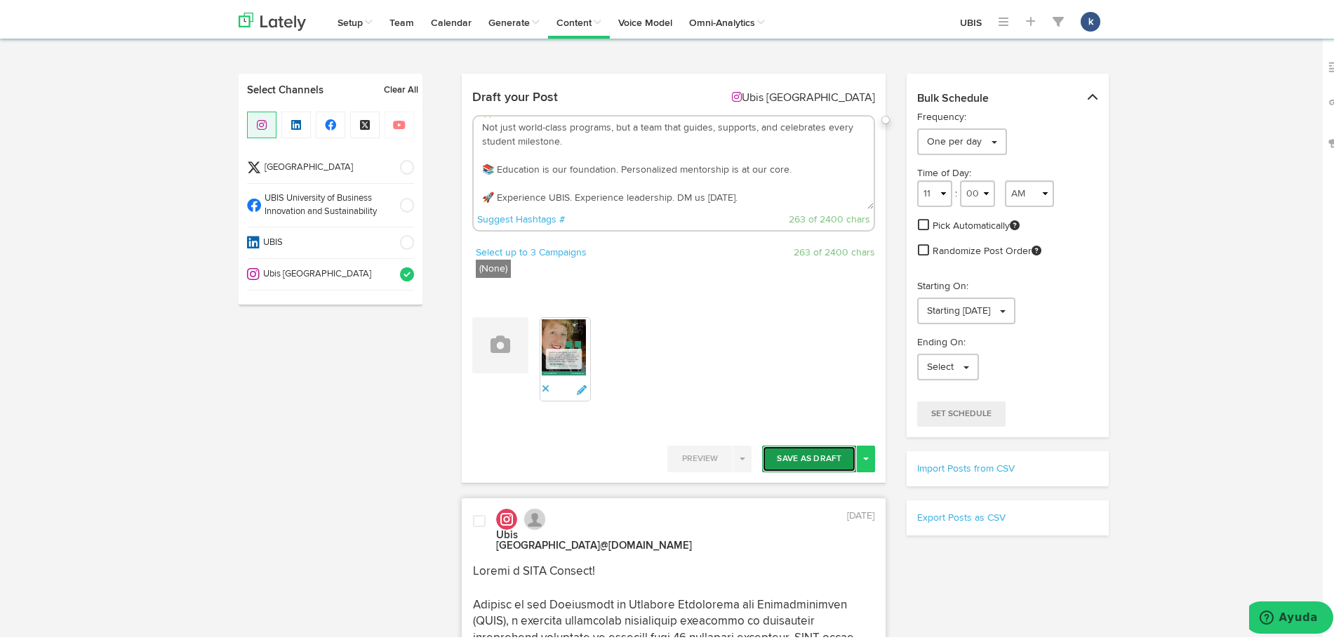
click at [803, 452] on button "Save As Draft" at bounding box center [809, 455] width 94 height 27
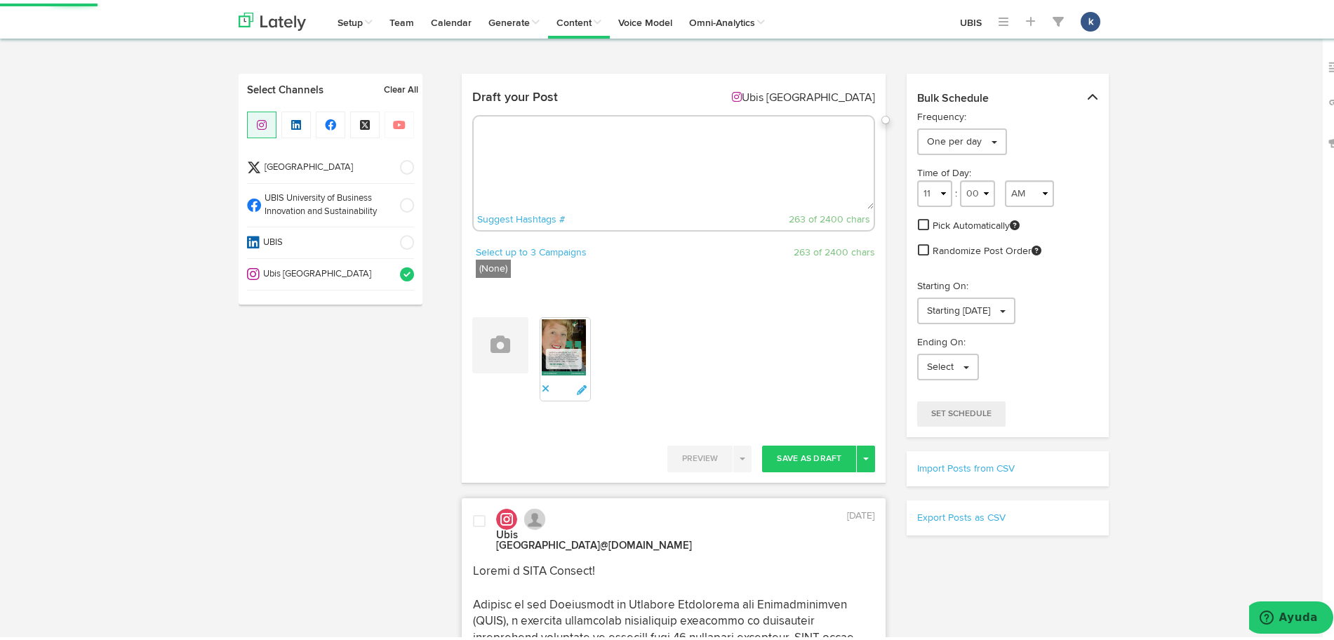
scroll to position [0, 0]
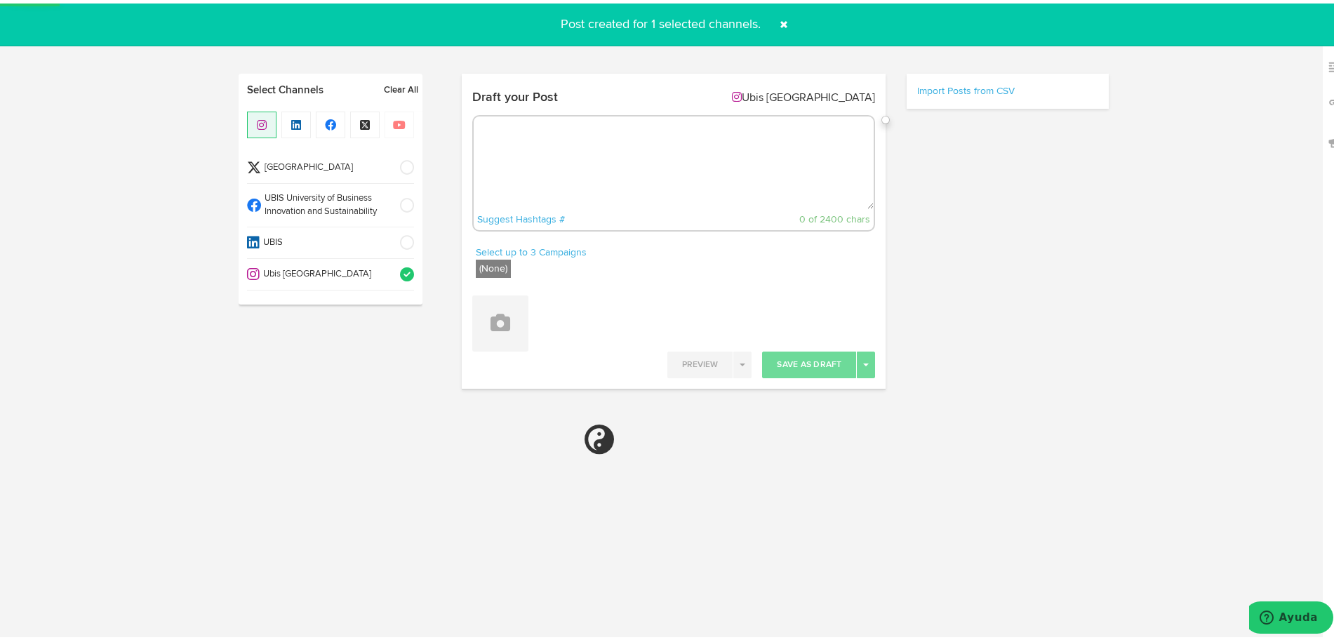
select select "11"
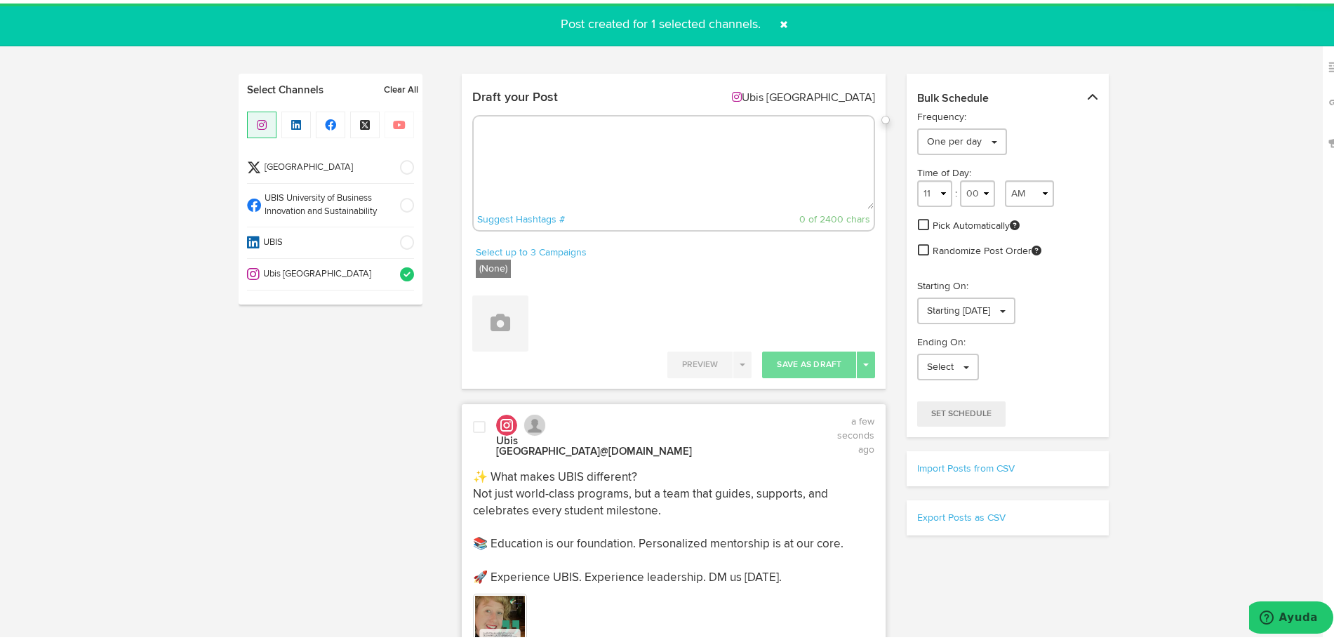
click at [776, 31] on span at bounding box center [784, 21] width 22 height 22
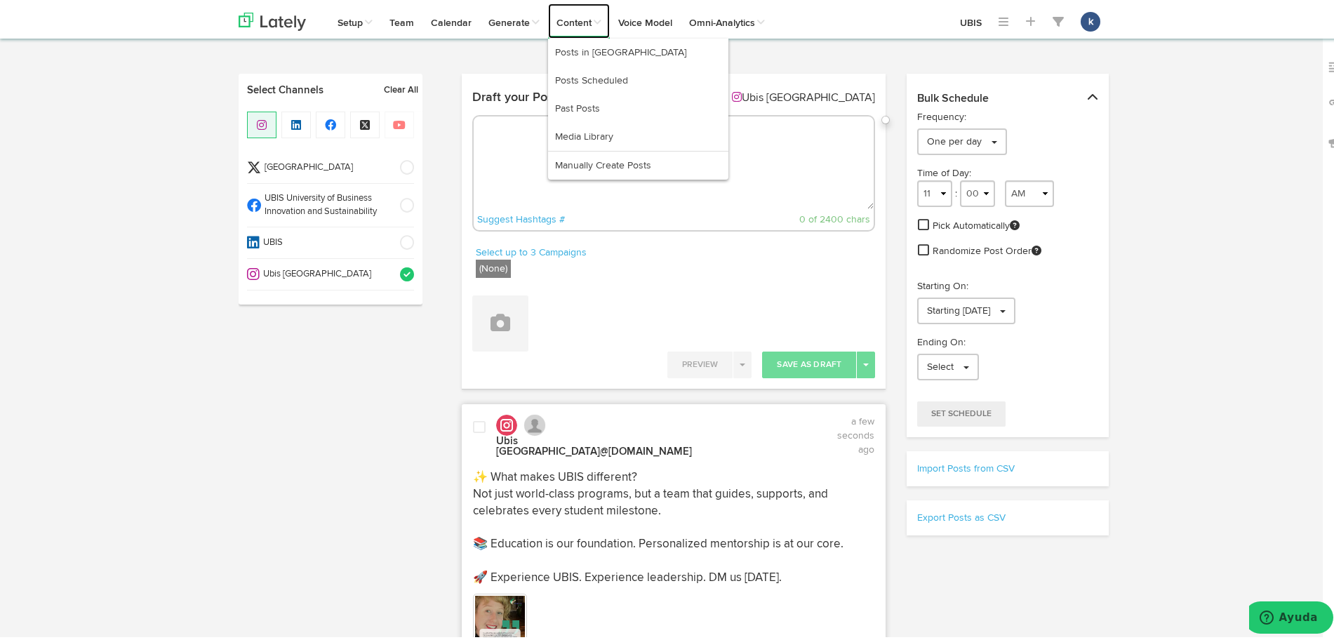
click at [598, 27] on link "Content" at bounding box center [579, 17] width 62 height 35
click at [600, 44] on link "Posts in [GEOGRAPHIC_DATA]" at bounding box center [638, 49] width 180 height 28
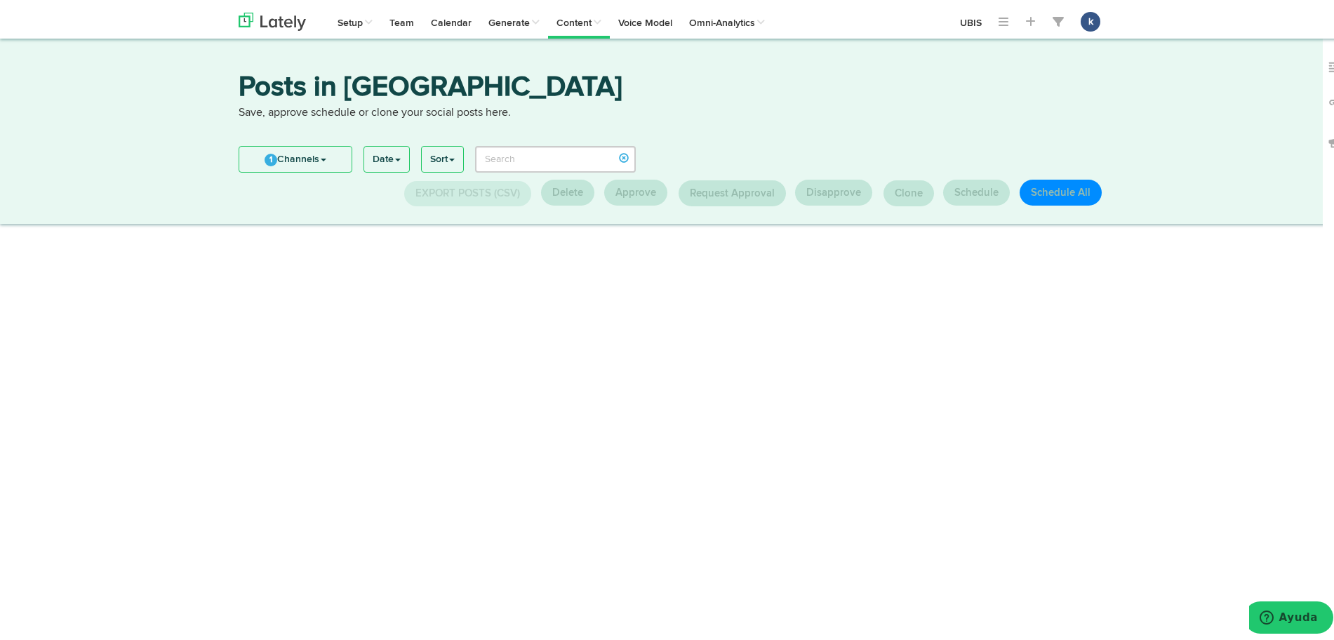
click at [297, 159] on link "1 Channels" at bounding box center [295, 155] width 112 height 25
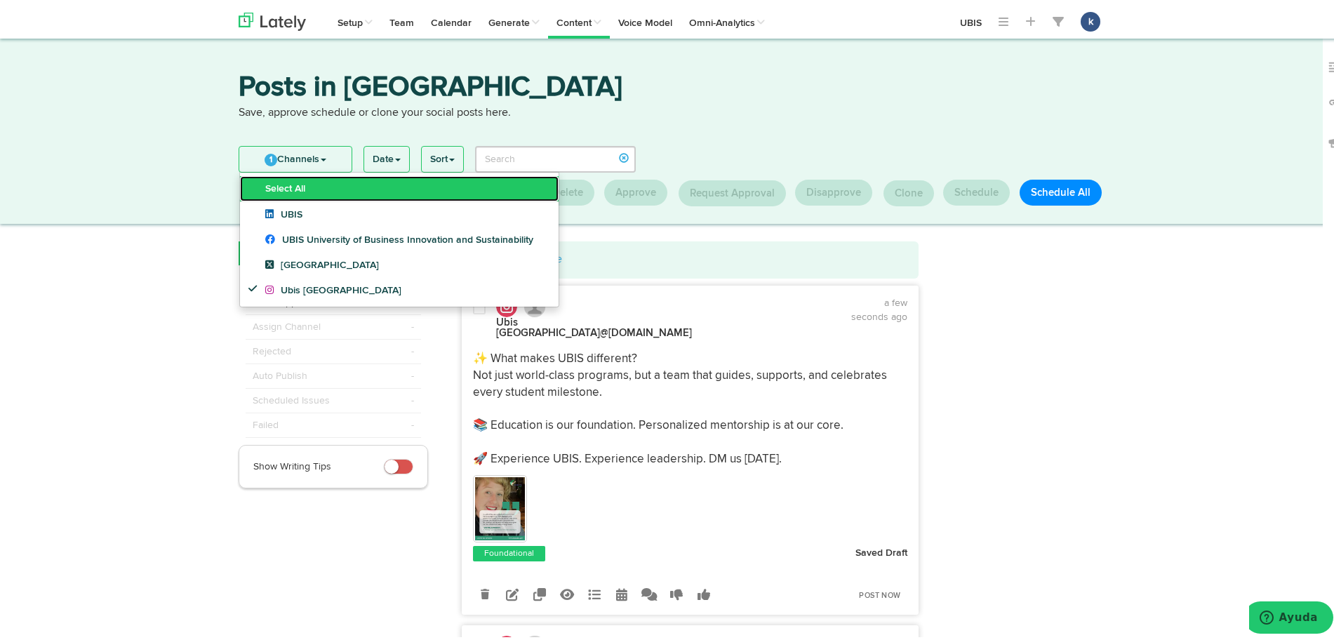
click at [362, 174] on link "Select All" at bounding box center [399, 185] width 319 height 25
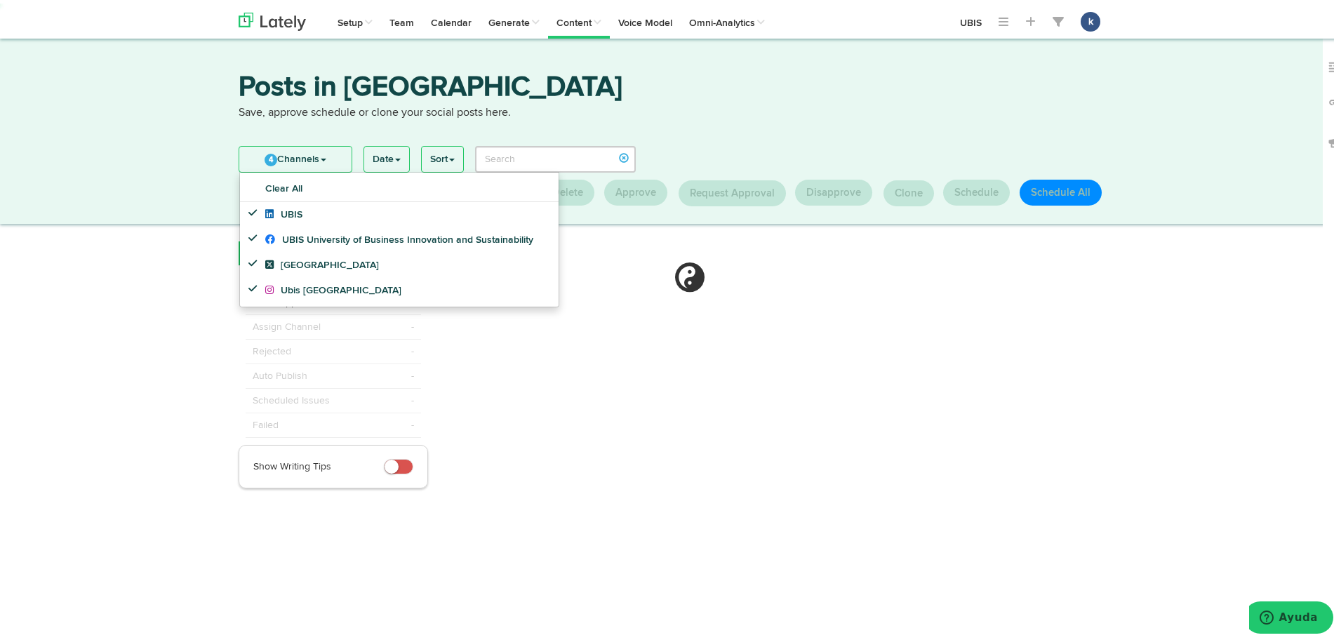
click at [310, 147] on link "4 Channels" at bounding box center [295, 155] width 112 height 25
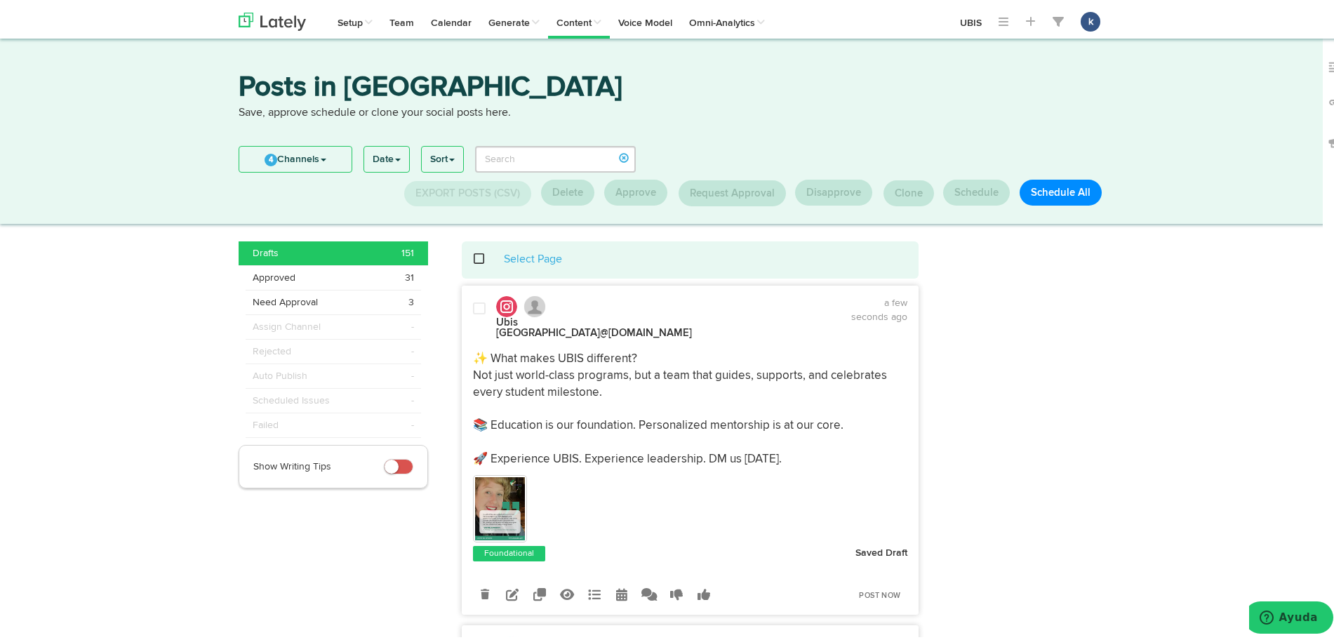
click at [590, 331] on div "Ubis Geneva @[DOMAIN_NAME] a few seconds ago ✨ What makes UBIS different? Not j…" at bounding box center [691, 452] width 456 height 318
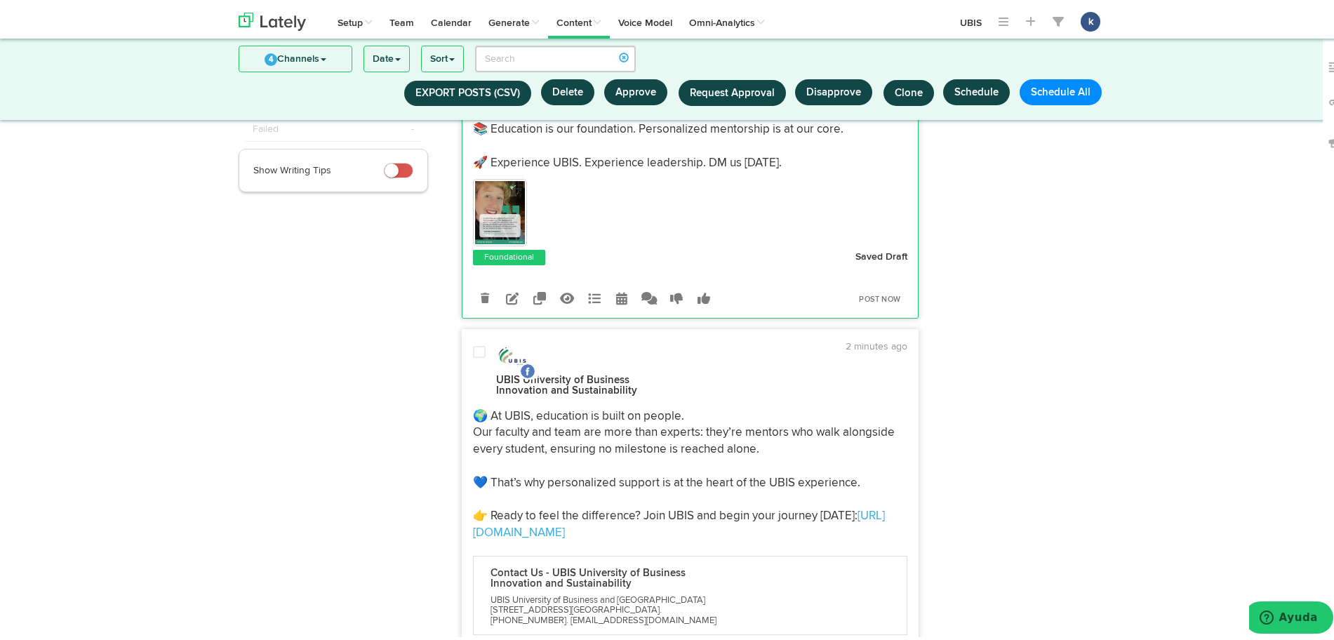
click at [604, 405] on p "🌍 At UBIS, education is built on people. Our faculty and team are more than exp…" at bounding box center [690, 471] width 435 height 133
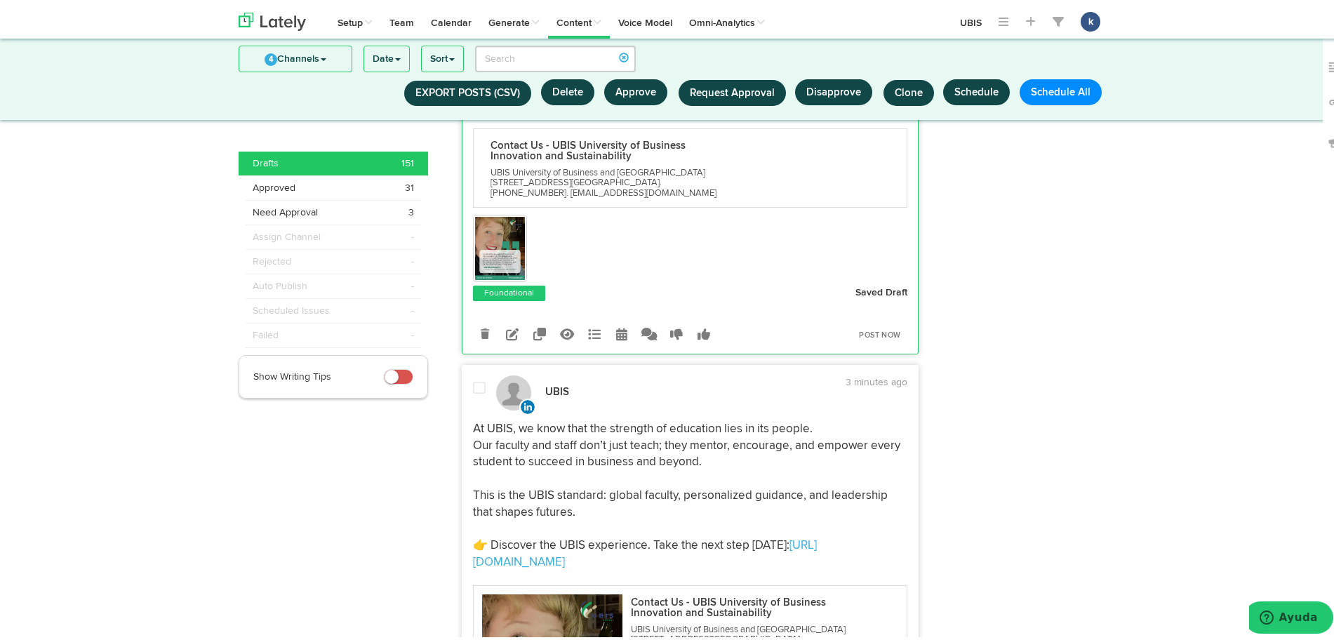
scroll to position [637, 0]
click at [663, 417] on span "At UBIS, we know that the strength of education lies in its people. Our faculty…" at bounding box center [688, 481] width 430 height 129
